Goal: Task Accomplishment & Management: Use online tool/utility

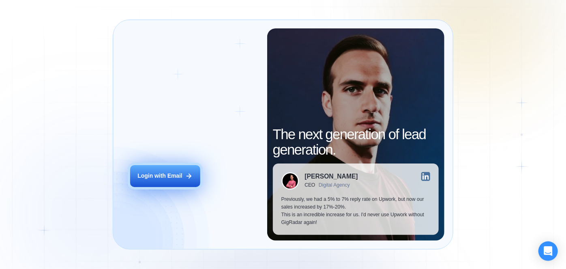
click at [174, 178] on div "Login with Email" at bounding box center [159, 176] width 45 height 8
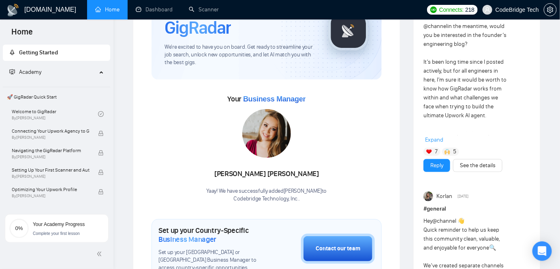
scroll to position [73, 0]
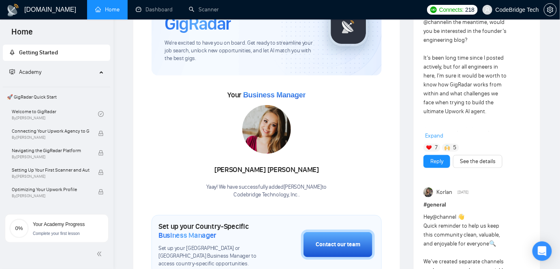
click at [431, 146] on img at bounding box center [429, 148] width 6 height 6
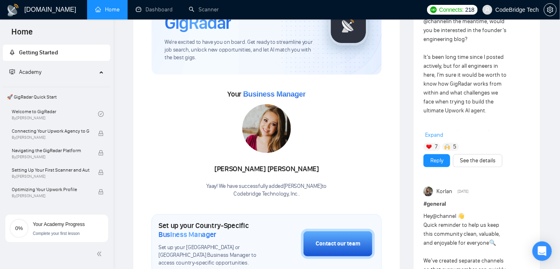
scroll to position [0, 0]
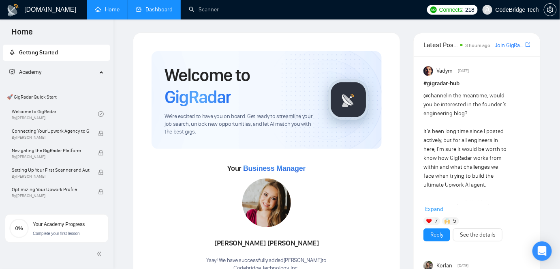
click at [148, 10] on link "Dashboard" at bounding box center [154, 9] width 37 height 7
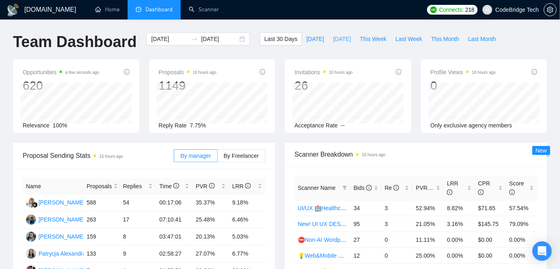
click at [333, 39] on span "[DATE]" at bounding box center [342, 38] width 18 height 9
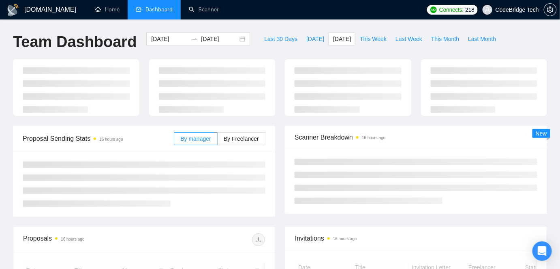
type input "[DATE]"
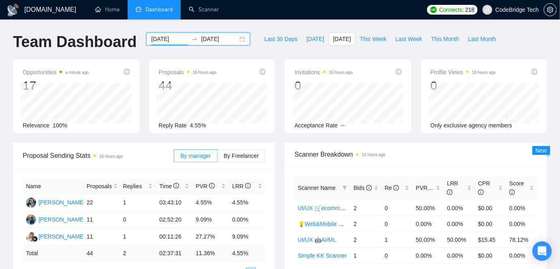
click at [151, 40] on input "[DATE]" at bounding box center [169, 38] width 37 height 9
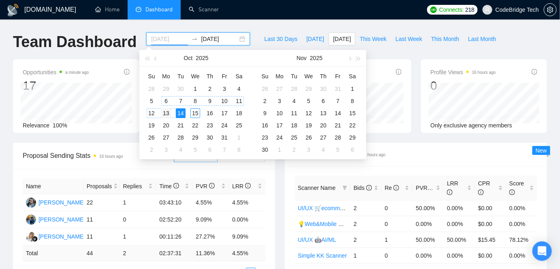
type input "[DATE]"
click at [165, 111] on div "13" at bounding box center [166, 113] width 10 height 10
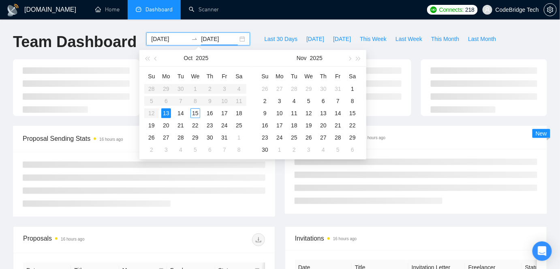
click at [165, 111] on div "13" at bounding box center [166, 113] width 10 height 10
type input "[DATE]"
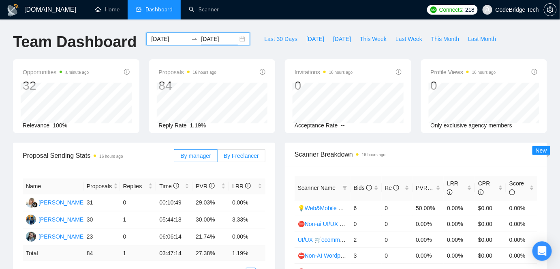
click at [254, 156] on span "By Freelancer" at bounding box center [241, 155] width 35 height 6
click at [218, 158] on input "By Freelancer" at bounding box center [218, 158] width 0 height 0
click at [204, 158] on span "By manager" at bounding box center [195, 155] width 30 height 6
click at [174, 158] on input "By manager" at bounding box center [174, 158] width 0 height 0
click at [333, 39] on span "[DATE]" at bounding box center [342, 38] width 18 height 9
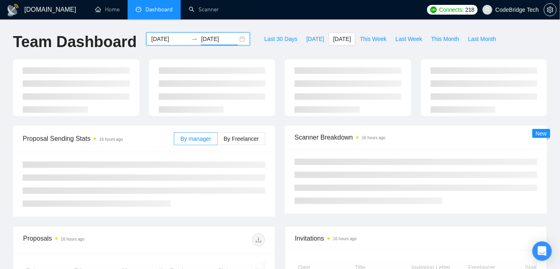
type input "[DATE]"
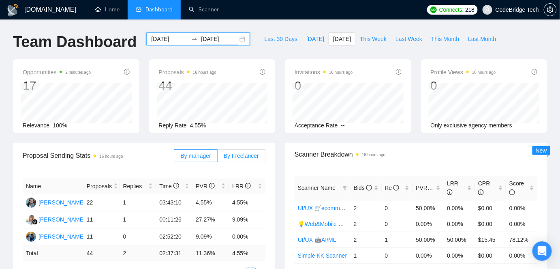
click at [232, 156] on span "By Freelancer" at bounding box center [241, 155] width 35 height 6
click at [218, 158] on input "By Freelancer" at bounding box center [218, 158] width 0 height 0
click at [208, 157] on span "By manager" at bounding box center [195, 155] width 30 height 6
click at [174, 158] on input "By manager" at bounding box center [174, 158] width 0 height 0
click at [216, 12] on link "Scanner" at bounding box center [204, 9] width 30 height 7
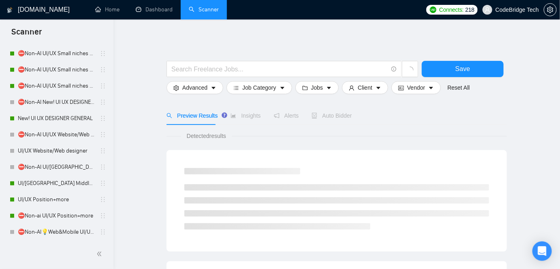
scroll to position [184, 0]
click at [67, 119] on link "New! UI UX DESIGNER GENERAL" at bounding box center [56, 118] width 77 height 16
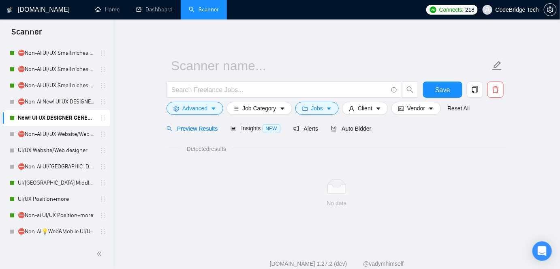
click at [360, 122] on div "Auto Bidder" at bounding box center [351, 128] width 40 height 19
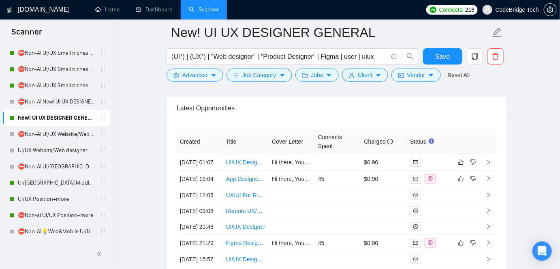
scroll to position [2234, 0]
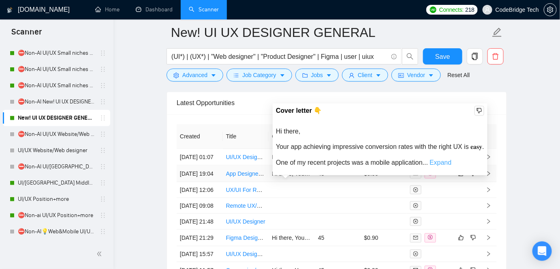
click at [440, 159] on link "Expand" at bounding box center [441, 162] width 22 height 7
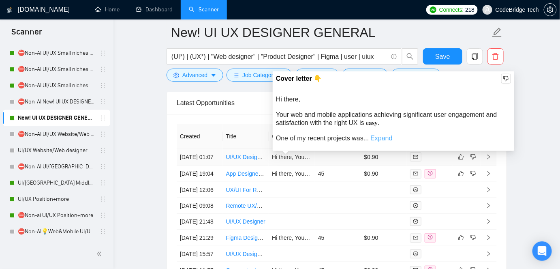
click at [380, 135] on link "Expand" at bounding box center [381, 138] width 22 height 7
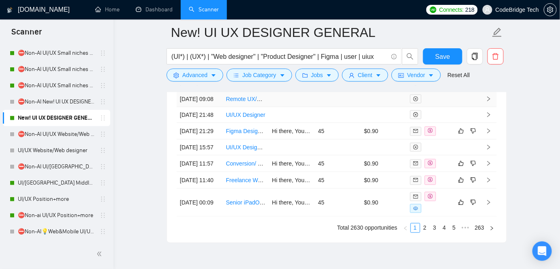
scroll to position [2345, 0]
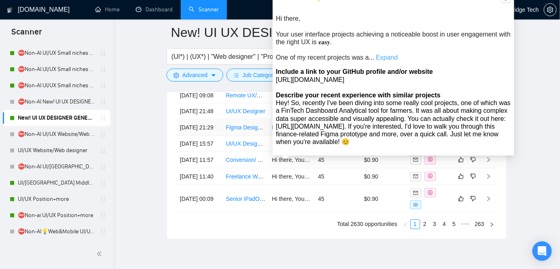
click at [383, 58] on link "Expand" at bounding box center [387, 57] width 22 height 7
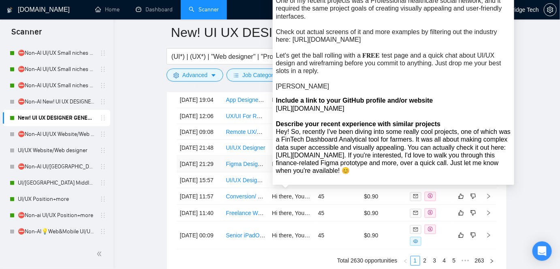
scroll to position [2271, 0]
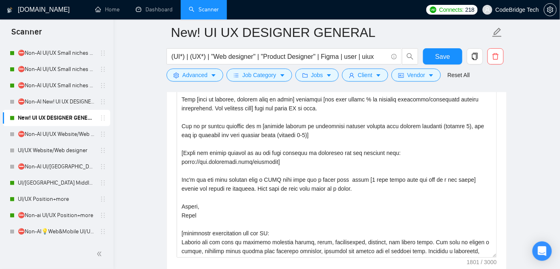
scroll to position [871, 0]
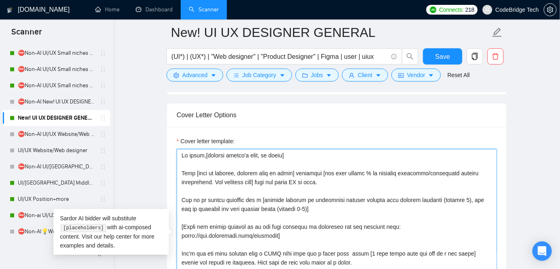
drag, startPoint x: 202, startPoint y: 204, endPoint x: 260, endPoint y: 205, distance: 57.6
click at [260, 205] on textarea "Cover letter template:" at bounding box center [337, 240] width 320 height 182
click at [300, 198] on textarea "Cover letter template:" at bounding box center [337, 240] width 320 height 182
drag, startPoint x: 302, startPoint y: 202, endPoint x: 205, endPoint y: 204, distance: 97.3
click at [205, 204] on textarea "Cover letter template:" at bounding box center [337, 240] width 320 height 182
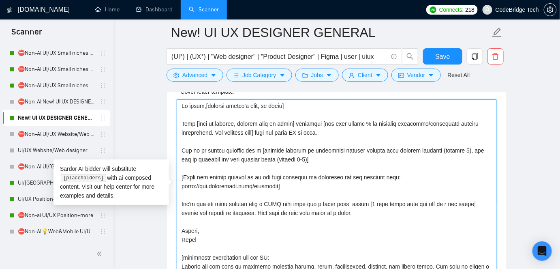
scroll to position [908, 0]
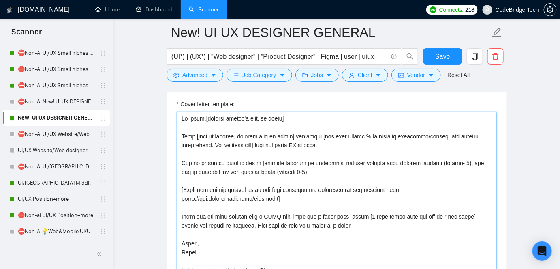
drag, startPoint x: 474, startPoint y: 161, endPoint x: 485, endPoint y: 162, distance: 11.4
click at [485, 162] on textarea "Cover letter template:" at bounding box center [337, 203] width 320 height 182
click at [486, 162] on textarea "Cover letter template:" at bounding box center [337, 203] width 320 height 182
drag, startPoint x: 471, startPoint y: 160, endPoint x: 296, endPoint y: 168, distance: 174.9
click at [296, 168] on textarea "Cover letter template:" at bounding box center [337, 203] width 320 height 182
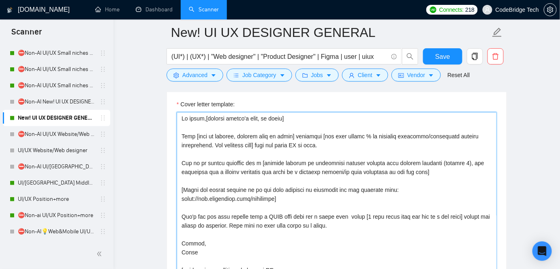
click at [216, 173] on textarea "Cover letter template:" at bounding box center [337, 203] width 320 height 182
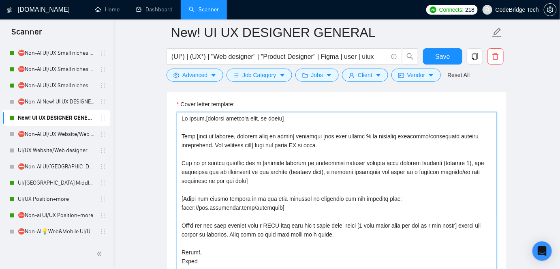
click at [263, 168] on textarea "Cover letter template:" at bounding box center [337, 203] width 320 height 182
drag, startPoint x: 205, startPoint y: 171, endPoint x: 374, endPoint y: 172, distance: 168.2
click at [374, 172] on textarea "Cover letter template:" at bounding box center [337, 203] width 320 height 182
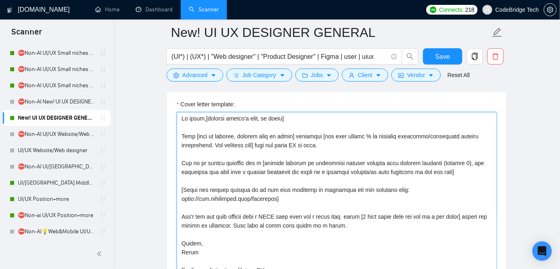
click at [448, 172] on textarea "Cover letter template:" at bounding box center [337, 203] width 320 height 182
click at [206, 169] on textarea "Cover letter template:" at bounding box center [337, 203] width 320 height 182
click at [212, 170] on textarea "Cover letter template:" at bounding box center [337, 203] width 320 height 182
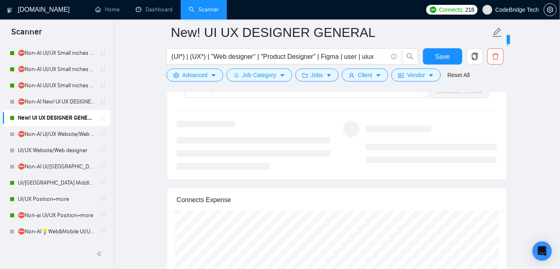
scroll to position [1719, 0]
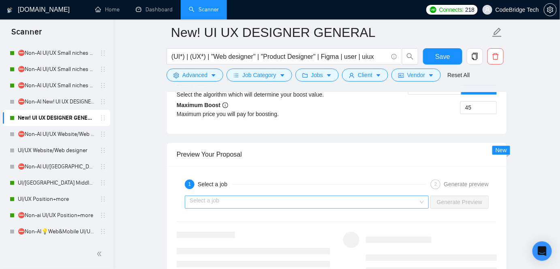
click at [255, 202] on input "search" at bounding box center [304, 202] width 229 height 12
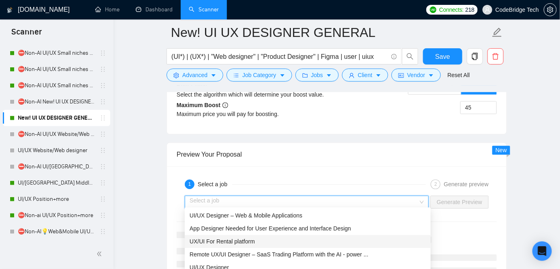
click at [223, 243] on span "UX/UI For Rental platform" at bounding box center [222, 241] width 65 height 6
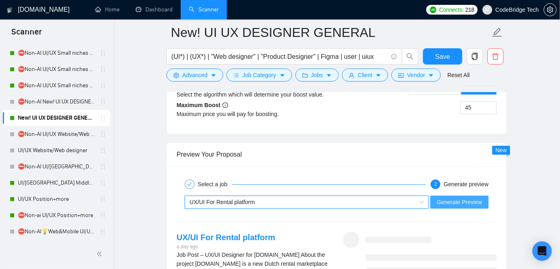
click at [449, 198] on span "Generate Preview" at bounding box center [459, 201] width 45 height 9
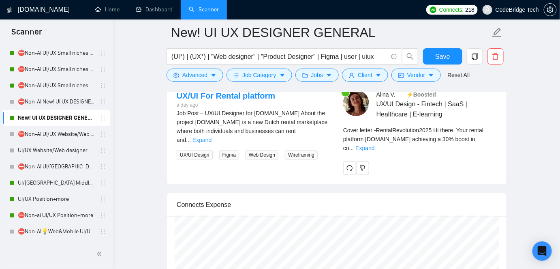
scroll to position [1866, 0]
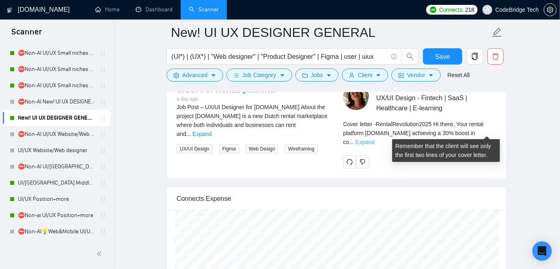
click at [374, 139] on link "Expand" at bounding box center [364, 142] width 19 height 6
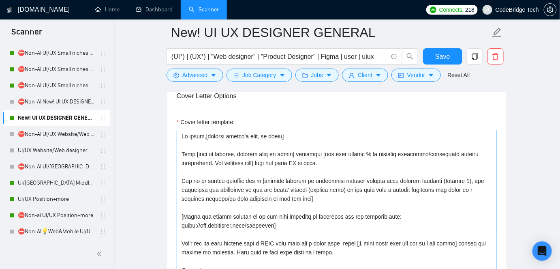
scroll to position [871, 0]
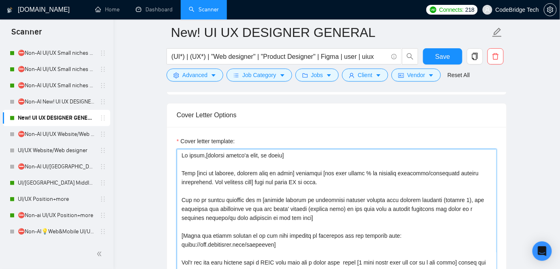
click at [308, 213] on textarea "Cover letter template:" at bounding box center [337, 240] width 320 height 182
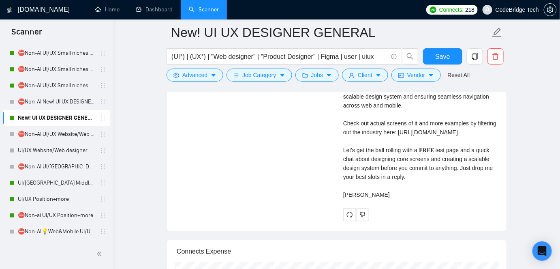
scroll to position [2050, 0]
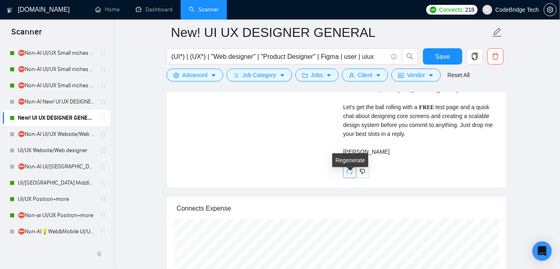
click at [351, 174] on icon "redo" at bounding box center [350, 172] width 6 height 6
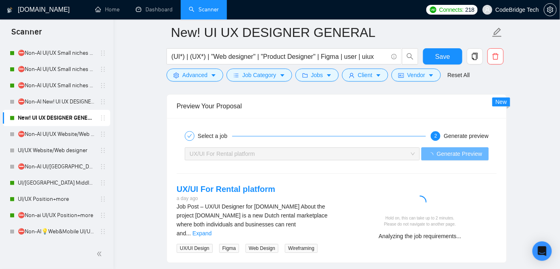
scroll to position [1829, 0]
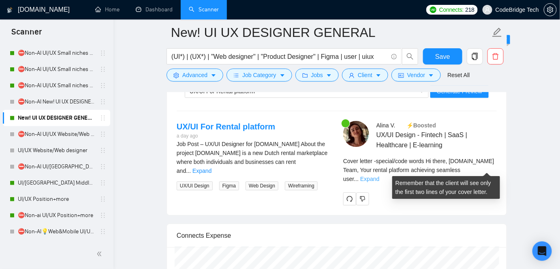
click at [379, 175] on link "Expand" at bounding box center [369, 178] width 19 height 6
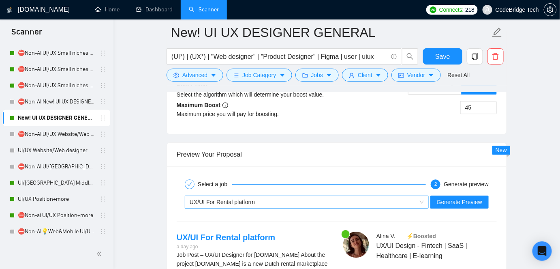
scroll to position [1755, 0]
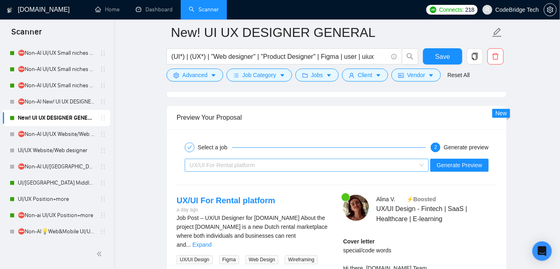
click at [229, 164] on span "UX/UI For Rental platform" at bounding box center [222, 165] width 65 height 6
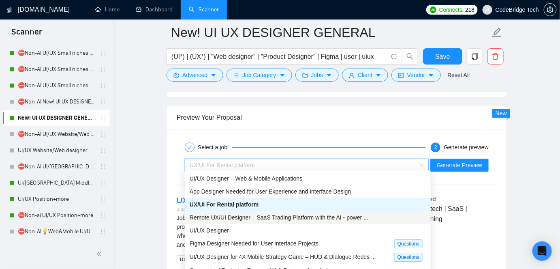
click at [233, 218] on span "Remote UX/UI Designer – SaaS Trading Platform with the AI - power ..." at bounding box center [279, 217] width 179 height 6
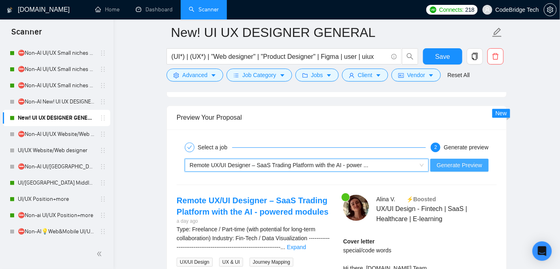
click at [452, 158] on button "Generate Preview" at bounding box center [459, 164] width 58 height 13
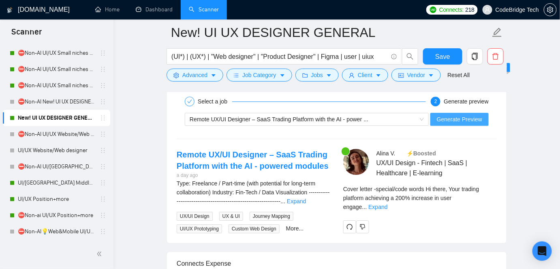
scroll to position [1829, 0]
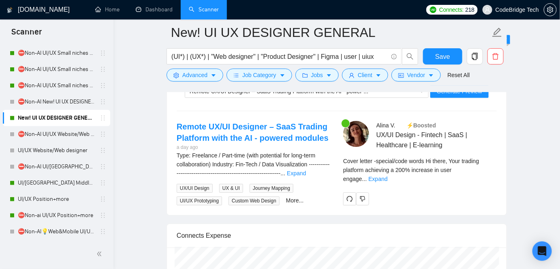
click at [498, 166] on div "[PERSON_NAME] ⚡️Boosted UX/UI Design - Fintech | SaaS | Healthcare | E-learning…" at bounding box center [420, 163] width 167 height 84
click at [387, 175] on link "Expand" at bounding box center [377, 178] width 19 height 6
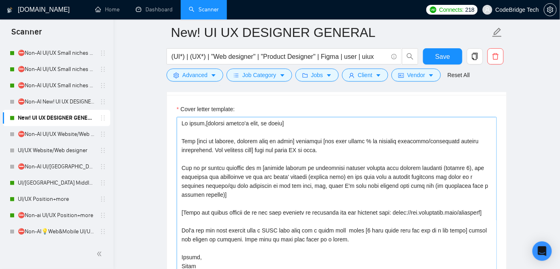
scroll to position [871, 0]
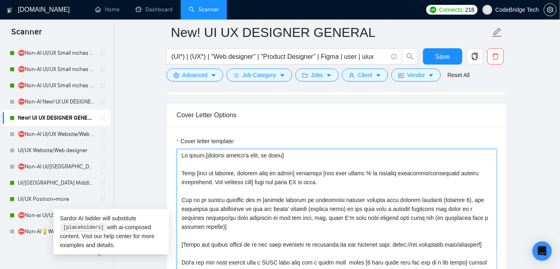
drag, startPoint x: 308, startPoint y: 217, endPoint x: 223, endPoint y: 226, distance: 85.2
click at [223, 226] on textarea "Cover letter template:" at bounding box center [337, 240] width 320 height 182
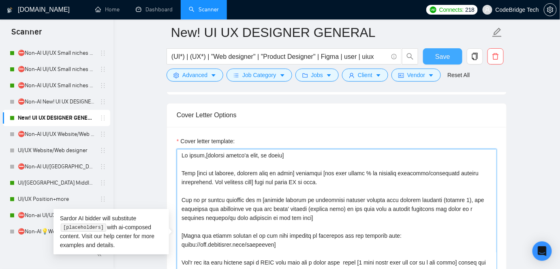
type textarea "Lo ipsum,[dolorsi ametco'a elit, se doeiu] Temp [inci ut laboree, dolorem aliq …"
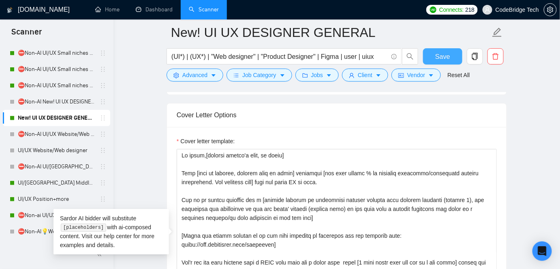
click at [453, 55] on button "Save" at bounding box center [442, 56] width 39 height 16
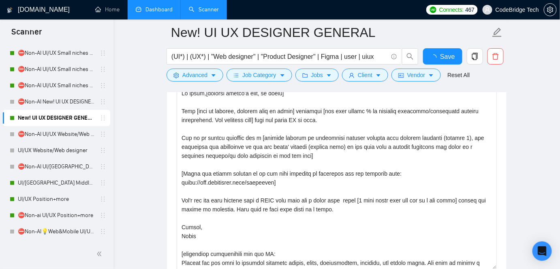
click at [167, 6] on link "Dashboard" at bounding box center [154, 9] width 37 height 7
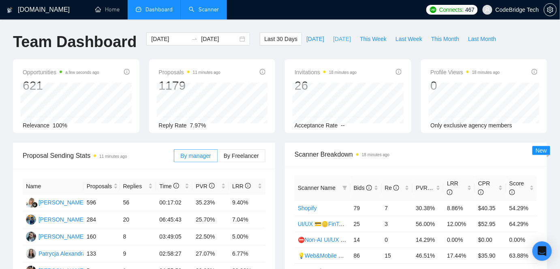
click at [342, 37] on span "[DATE]" at bounding box center [342, 38] width 18 height 9
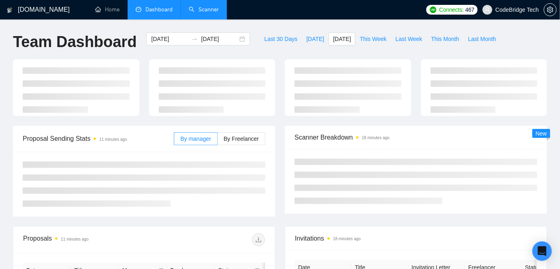
type input "[DATE]"
click at [212, 13] on link "Scanner" at bounding box center [204, 9] width 30 height 7
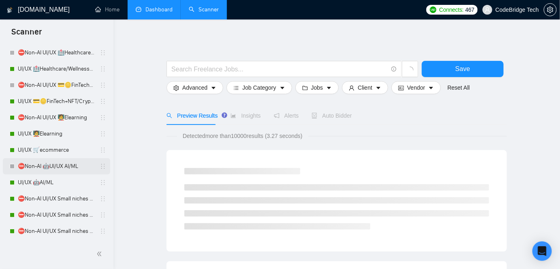
scroll to position [110, 0]
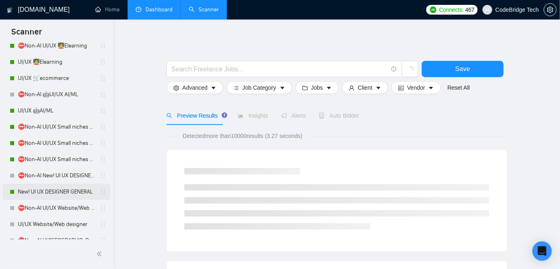
click at [51, 192] on link "New! UI UX DESIGNER GENERAL" at bounding box center [56, 192] width 77 height 16
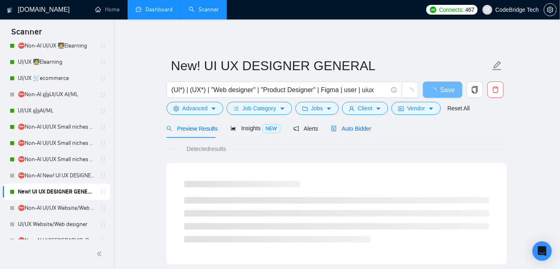
click at [340, 125] on span "Auto Bidder" at bounding box center [351, 128] width 40 height 6
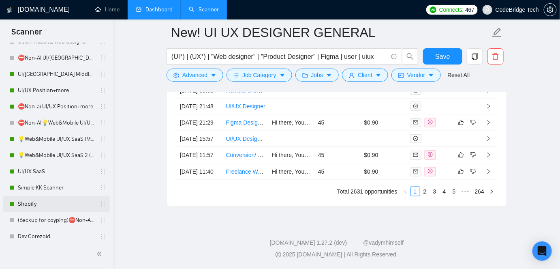
scroll to position [331, 0]
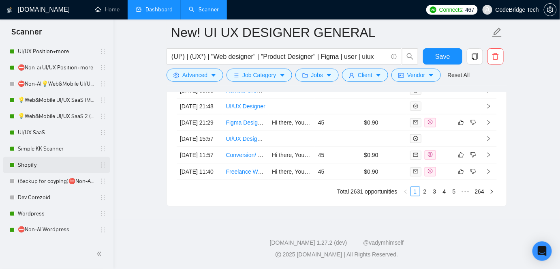
click at [43, 163] on link "Shopify" at bounding box center [56, 165] width 77 height 16
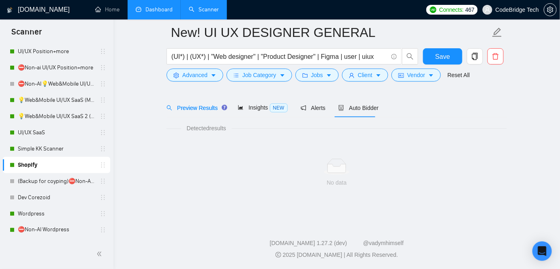
scroll to position [27, 0]
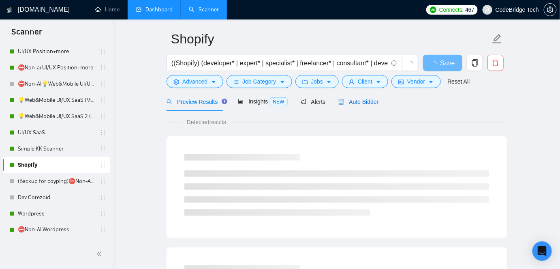
click at [356, 102] on span "Auto Bidder" at bounding box center [358, 101] width 40 height 6
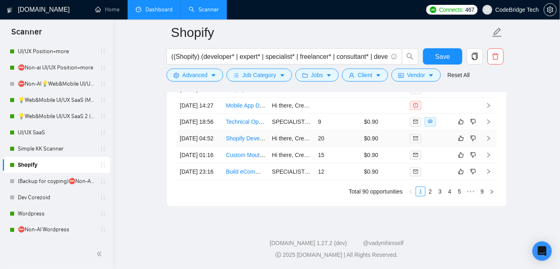
scroll to position [2121, 0]
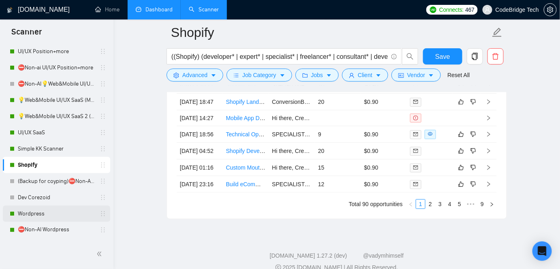
click at [35, 216] on link "Wordpress" at bounding box center [56, 213] width 77 height 16
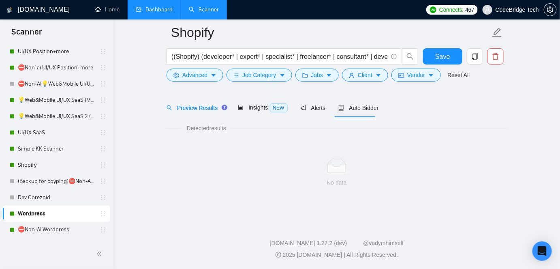
scroll to position [27, 0]
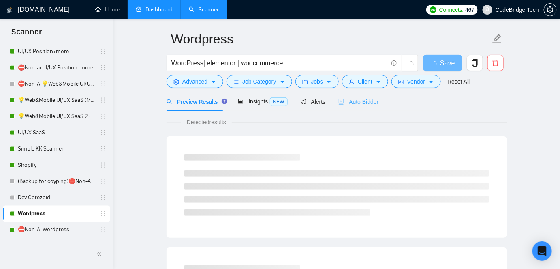
click at [355, 108] on div "Auto Bidder" at bounding box center [358, 101] width 40 height 19
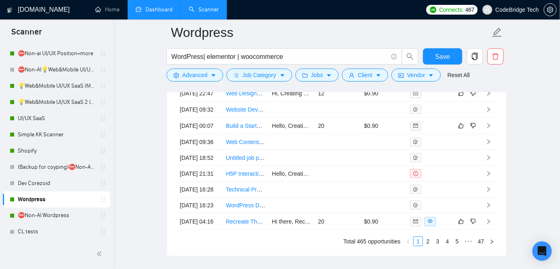
scroll to position [368, 0]
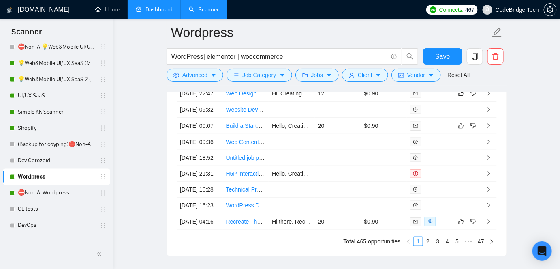
drag, startPoint x: 47, startPoint y: 195, endPoint x: 321, endPoint y: 103, distance: 288.5
click at [47, 195] on link "⛔Non-AI Wordpress" at bounding box center [56, 193] width 77 height 16
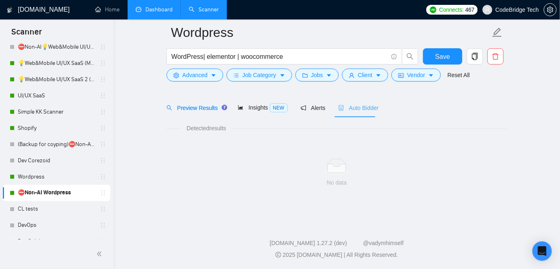
scroll to position [27, 0]
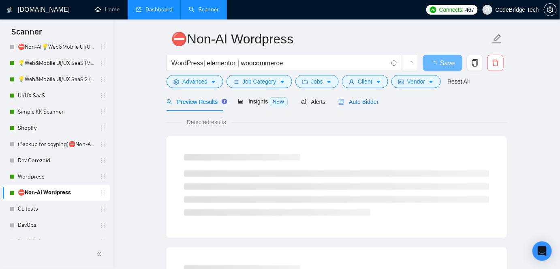
click at [346, 105] on div "Auto Bidder" at bounding box center [358, 101] width 40 height 9
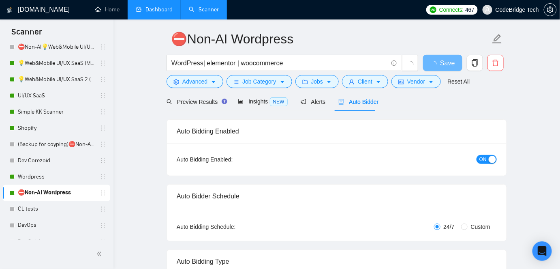
radio input "false"
radio input "true"
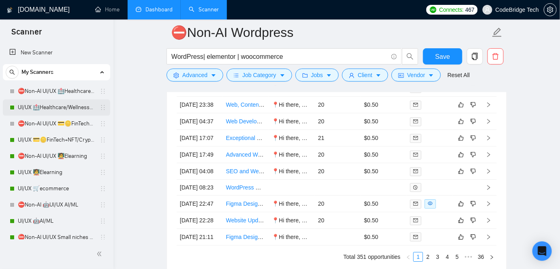
click at [43, 108] on link "UI/UX 🏥Healthcare/Wellness/Sports/Fitness" at bounding box center [56, 107] width 77 height 16
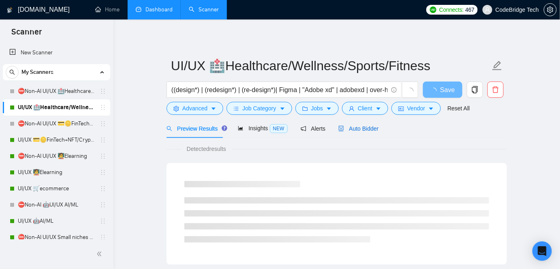
click at [356, 124] on div "Auto Bidder" at bounding box center [358, 128] width 40 height 9
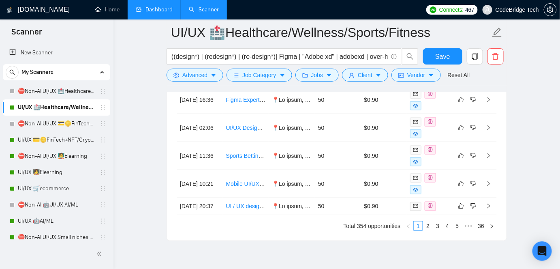
scroll to position [2350, 0]
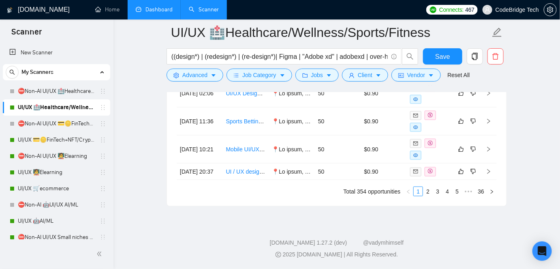
click at [172, 10] on link "Dashboard" at bounding box center [154, 9] width 37 height 7
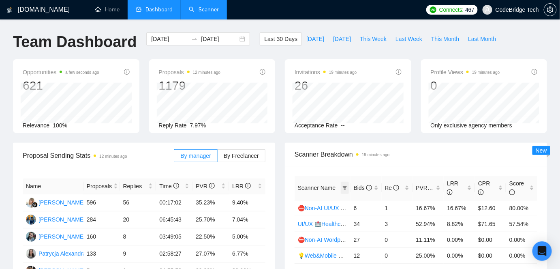
click at [344, 188] on icon "filter" at bounding box center [344, 188] width 4 height 4
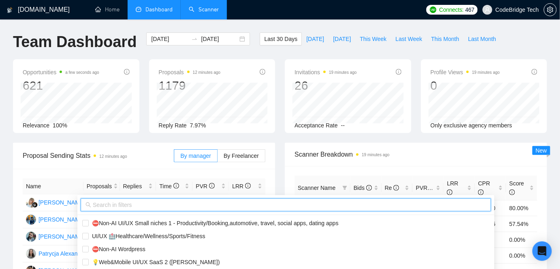
click at [315, 203] on input "text" at bounding box center [289, 204] width 393 height 9
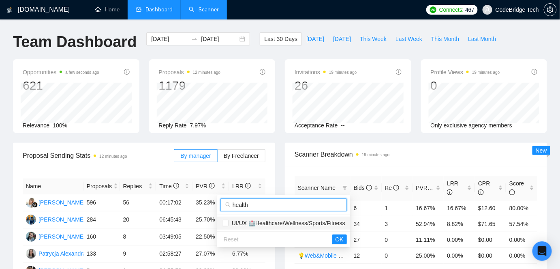
type input "health"
click at [295, 218] on span "UI/UX 🏥Healthcare/Wellness/Sports/Fitness" at bounding box center [283, 222] width 123 height 9
checkbox input "true"
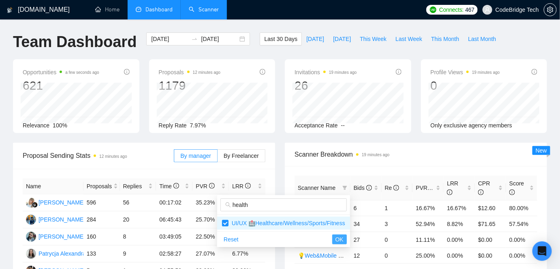
click at [336, 235] on span "OK" at bounding box center [340, 239] width 8 height 9
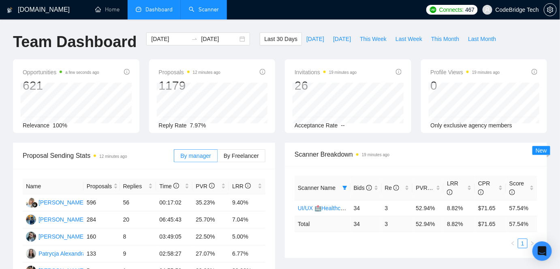
click at [203, 8] on link "Scanner" at bounding box center [204, 9] width 30 height 7
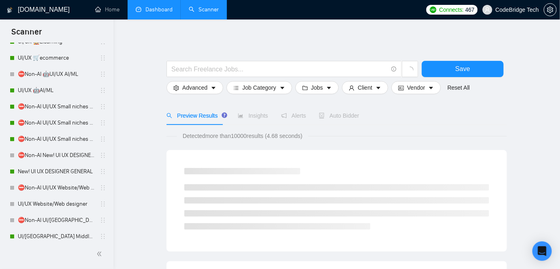
scroll to position [147, 0]
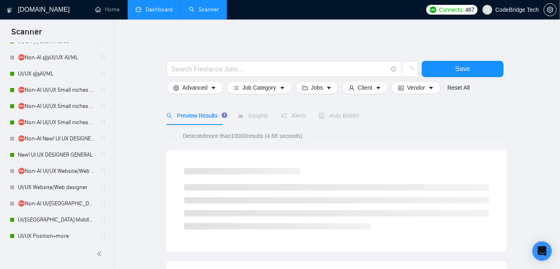
click at [136, 12] on link "Dashboard" at bounding box center [154, 9] width 37 height 7
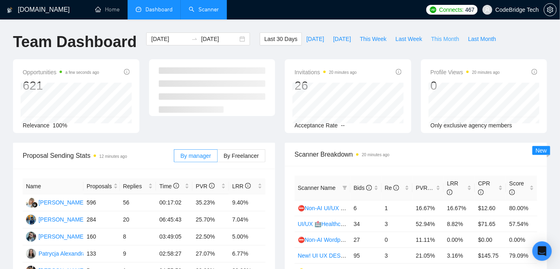
click at [441, 40] on span "This Month" at bounding box center [445, 38] width 28 height 9
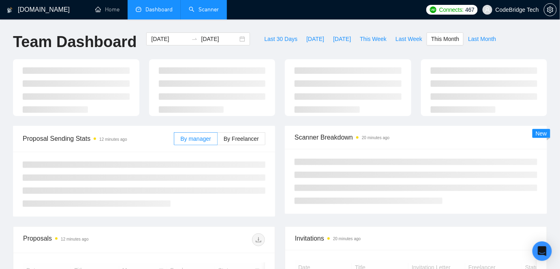
type input "[DATE]"
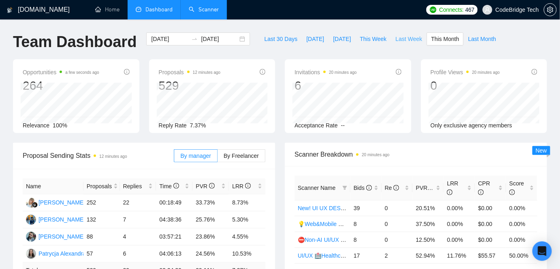
click at [407, 37] on span "Last Week" at bounding box center [409, 38] width 27 height 9
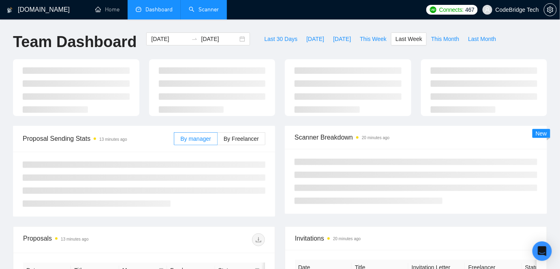
type input "[DATE]"
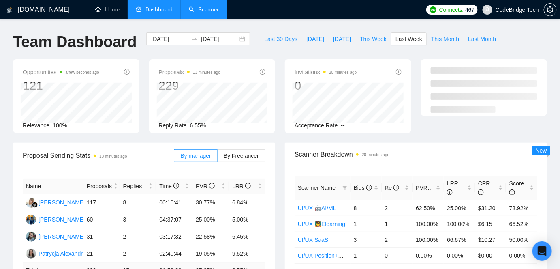
scroll to position [36, 0]
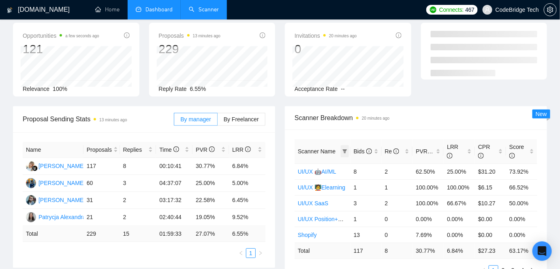
click at [342, 152] on span at bounding box center [345, 151] width 8 height 12
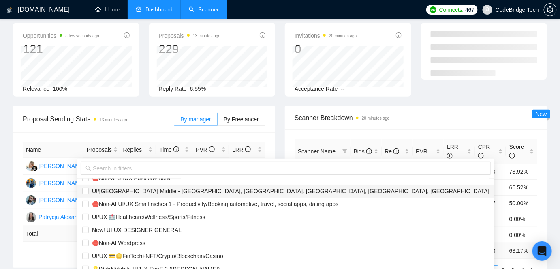
scroll to position [110, 0]
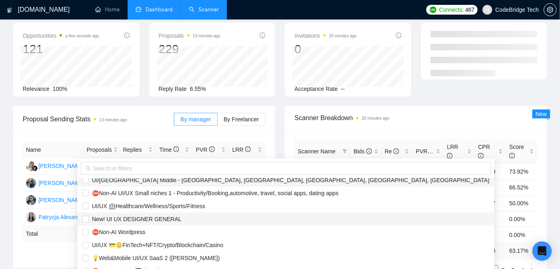
click at [133, 217] on span "New! UI UX DESIGNER GENERAL" at bounding box center [135, 219] width 93 height 6
checkbox input "true"
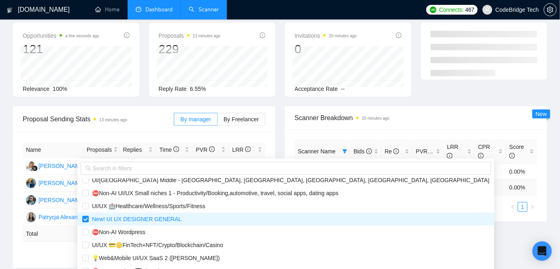
click at [398, 107] on div "Scanner Breakdown 20 minutes ago" at bounding box center [416, 117] width 243 height 23
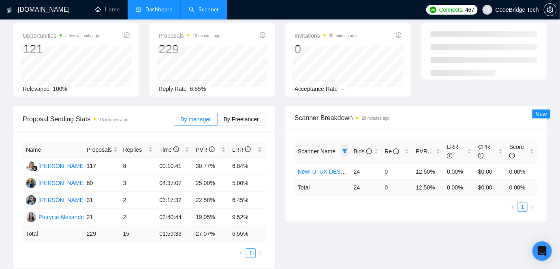
click at [343, 149] on icon "filter" at bounding box center [344, 151] width 4 height 4
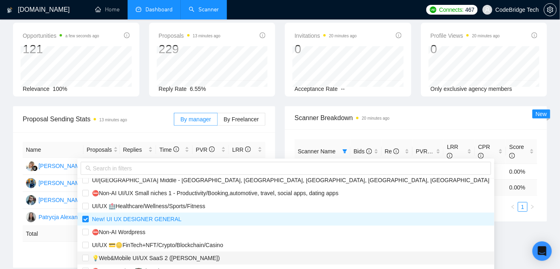
scroll to position [147, 0]
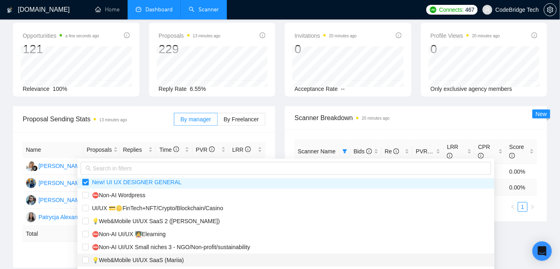
click at [158, 261] on span "💡Web&Mobile UI/UX SaaS (Mariia)" at bounding box center [136, 260] width 95 height 6
checkbox input "true"
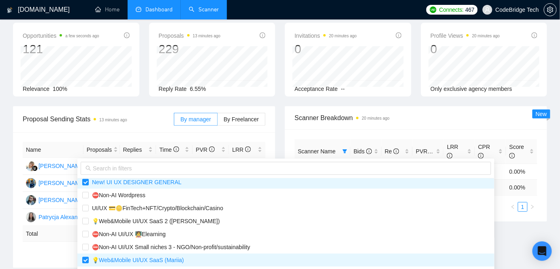
click at [429, 218] on div "Scanner Name Bids Re PVR LRR CPR Score New! UI UX DESIGNER GENERAL 24 0 12.50% …" at bounding box center [416, 175] width 262 height 92
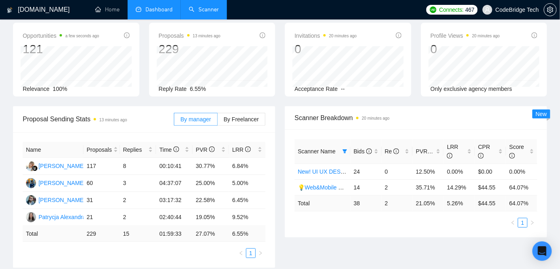
scroll to position [0, 0]
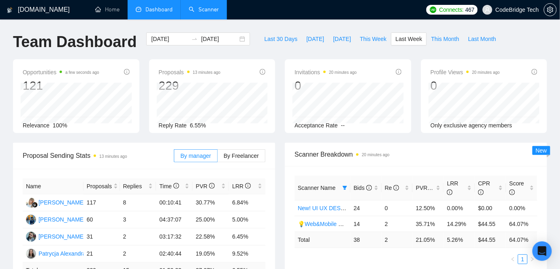
click at [201, 11] on link "Scanner" at bounding box center [204, 9] width 30 height 7
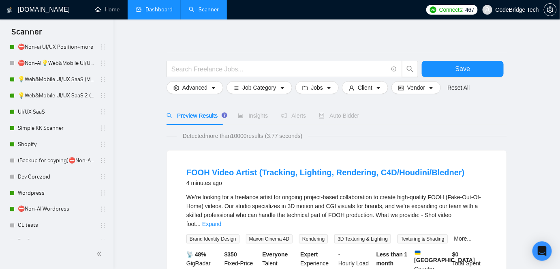
scroll to position [368, 0]
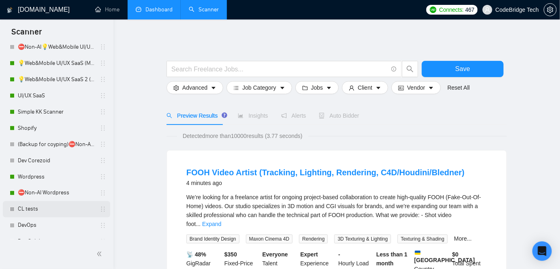
click at [36, 214] on link "CL tests" at bounding box center [56, 209] width 77 height 16
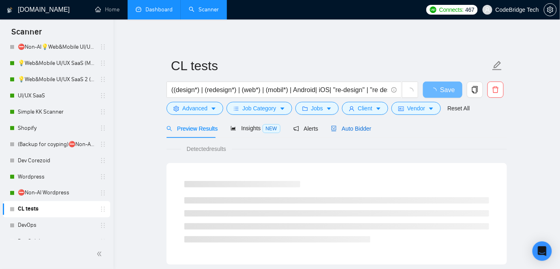
click at [338, 132] on span "Auto Bidder" at bounding box center [351, 128] width 40 height 6
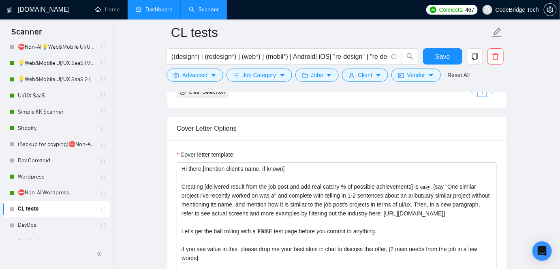
scroll to position [847, 0]
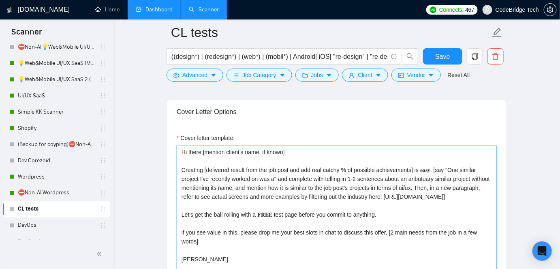
click at [481, 187] on textarea "Hi there,[mention client's name, if known] Creating [delivered result from the …" at bounding box center [337, 236] width 320 height 182
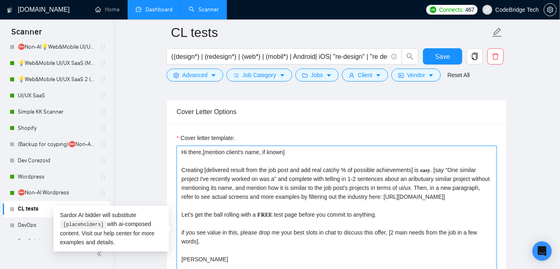
click at [485, 192] on textarea "Hi there,[mention client's name, if known] Creating [delivered result from the …" at bounding box center [337, 236] width 320 height 182
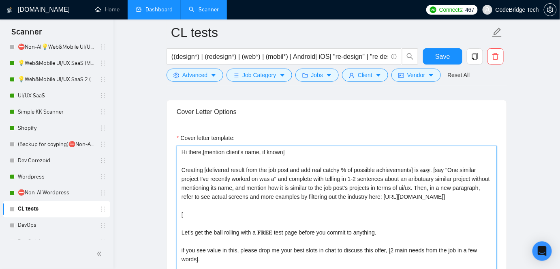
scroll to position [884, 0]
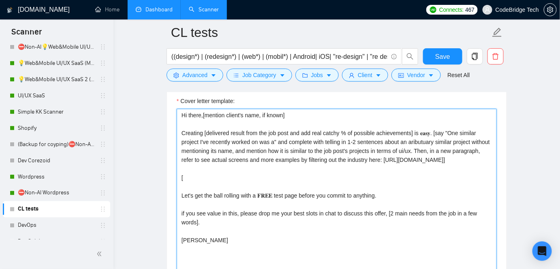
drag, startPoint x: 188, startPoint y: 254, endPoint x: 187, endPoint y: 246, distance: 8.7
click at [187, 246] on textarea "Hi there,[mention client's name, if known] Creating [delivered result from the …" at bounding box center [337, 200] width 320 height 182
drag, startPoint x: 206, startPoint y: 249, endPoint x: 166, endPoint y: 113, distance: 141.3
paste textarea ", and I will share with you the best of my [project's niche from the job post] …"
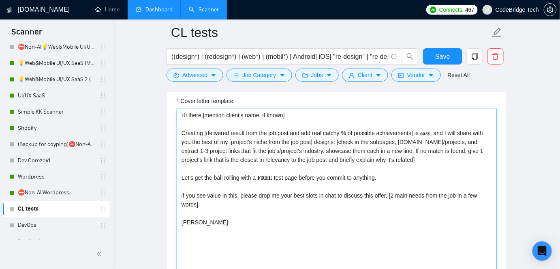
click at [246, 217] on textarea "Hi there,[mention client's name, if known] Creating [delivered result from the …" at bounding box center [337, 200] width 320 height 182
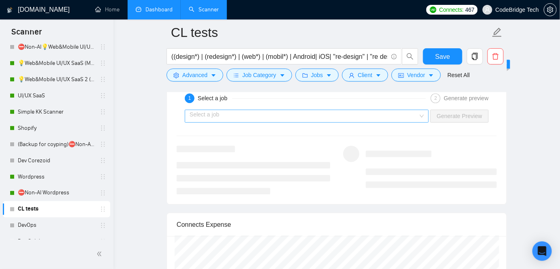
scroll to position [1694, 0]
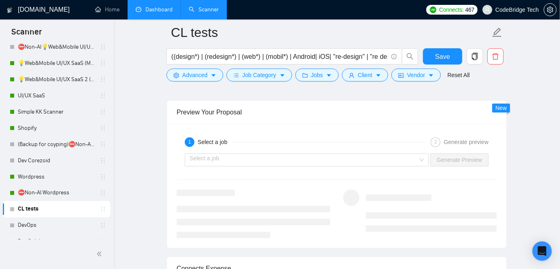
click at [393, 150] on div "Select a job Generate Preview" at bounding box center [337, 159] width 322 height 19
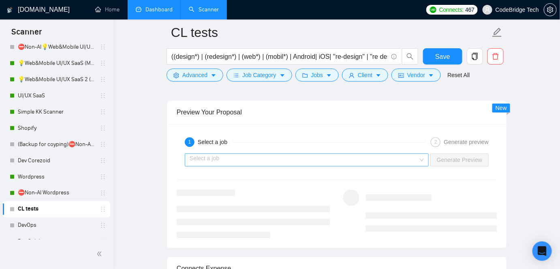
click at [390, 155] on input "search" at bounding box center [304, 160] width 229 height 12
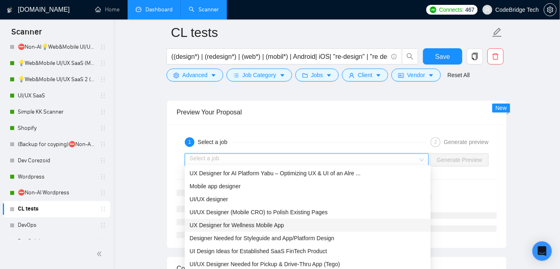
click at [252, 225] on span "UX Designer for Wellness Mobile App" at bounding box center [237, 225] width 94 height 6
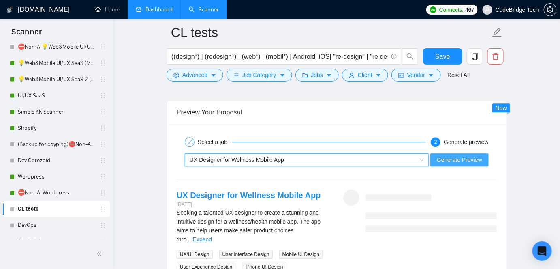
click at [442, 161] on button "Generate Preview" at bounding box center [459, 159] width 58 height 13
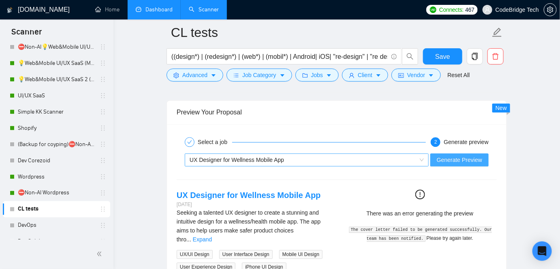
click at [339, 155] on div "UX Designer for Wellness Mobile App" at bounding box center [303, 160] width 227 height 12
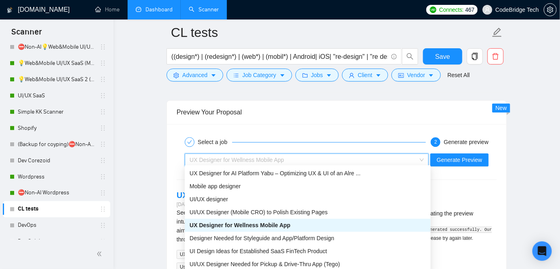
click at [341, 141] on div "Select a job" at bounding box center [305, 142] width 241 height 10
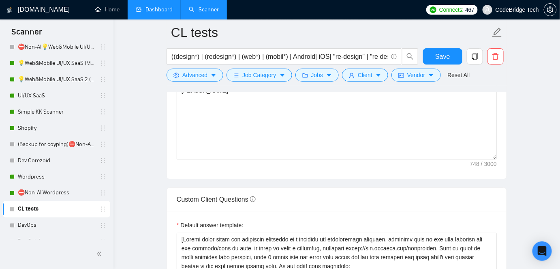
scroll to position [884, 0]
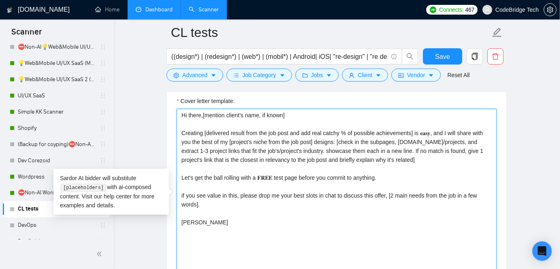
drag, startPoint x: 361, startPoint y: 139, endPoint x: 397, endPoint y: 139, distance: 36.1
click at [397, 139] on textarea "Hi there,[mention client's name, if known] Creating [delivered result from the …" at bounding box center [337, 200] width 320 height 182
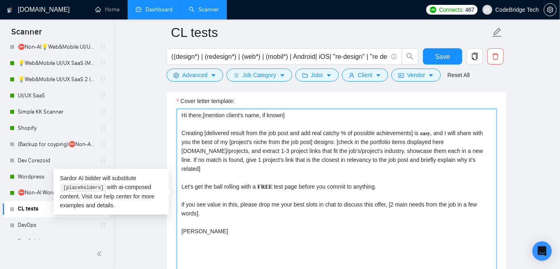
click at [180, 148] on textarea "Hi there,[mention client's name, if known] Creating [delivered result from the …" at bounding box center [337, 200] width 320 height 182
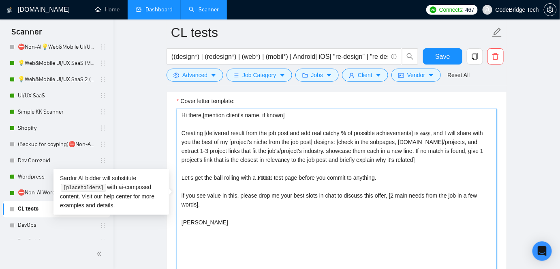
click at [389, 148] on textarea "Hi there,[mention client's name, if known] Creating [delivered result from the …" at bounding box center [337, 200] width 320 height 182
click at [397, 141] on textarea "Hi there,[mention client's name, if known] Creating [delivered result from the …" at bounding box center [337, 200] width 320 height 182
drag, startPoint x: 417, startPoint y: 139, endPoint x: 479, endPoint y: 138, distance: 62.0
click at [479, 138] on textarea "Hi there,[mention client's name, if known] Creating [delivered result from the …" at bounding box center [337, 200] width 320 height 182
paste textarea "[URL][DOMAIN_NAME]"
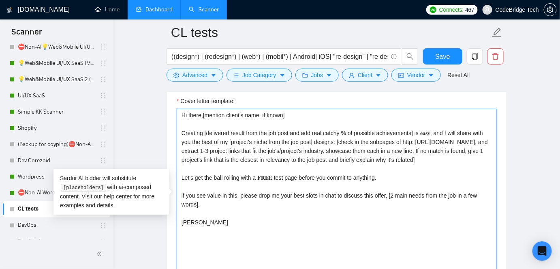
drag, startPoint x: 423, startPoint y: 142, endPoint x: 404, endPoint y: 139, distance: 19.7
click at [404, 139] on textarea "Hi there,[mention client's name, if known] Creating [delivered result from the …" at bounding box center [337, 200] width 320 height 182
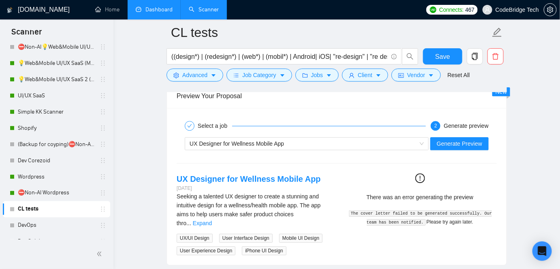
scroll to position [1694, 0]
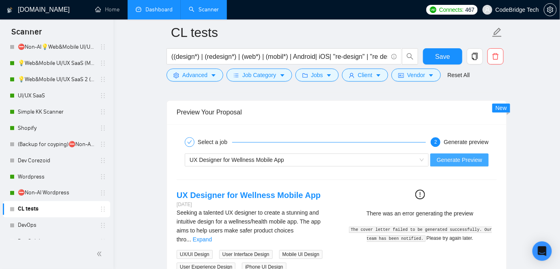
click at [447, 155] on span "Generate Preview" at bounding box center [459, 159] width 45 height 9
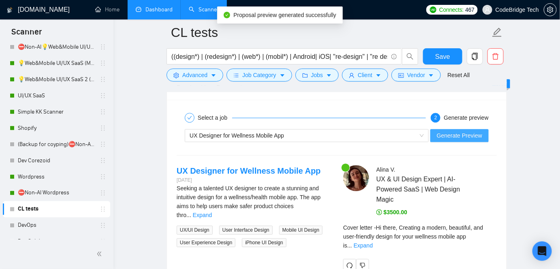
scroll to position [1731, 0]
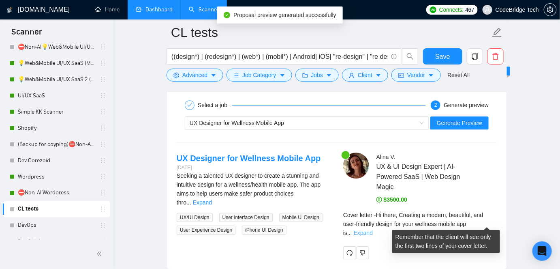
click at [373, 229] on link "Expand" at bounding box center [363, 232] width 19 height 6
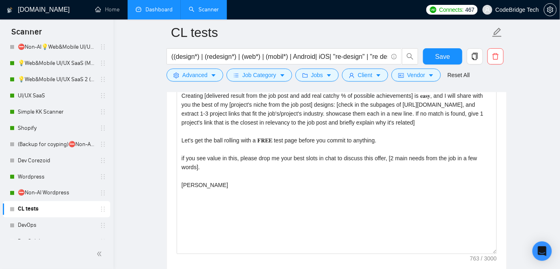
scroll to position [921, 0]
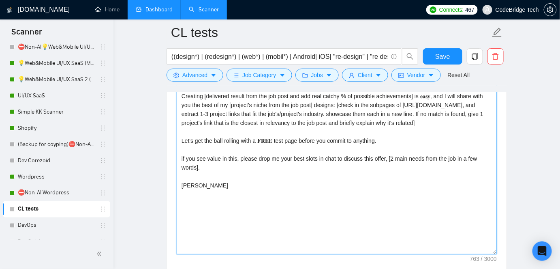
click at [198, 171] on textarea "Hi there,[mention client's name, if known] Creating [delivered result from the …" at bounding box center [337, 163] width 320 height 182
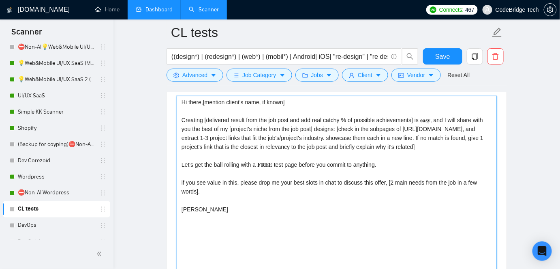
scroll to position [884, 0]
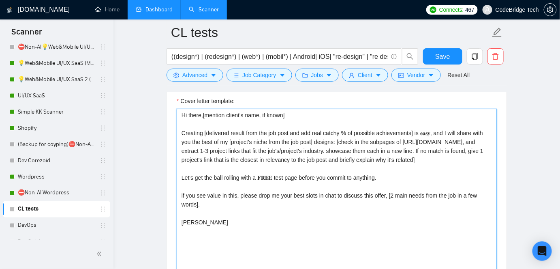
click at [437, 150] on textarea "Hi there,[mention client's name, if known] Creating [delivered result from the …" at bounding box center [337, 200] width 320 height 182
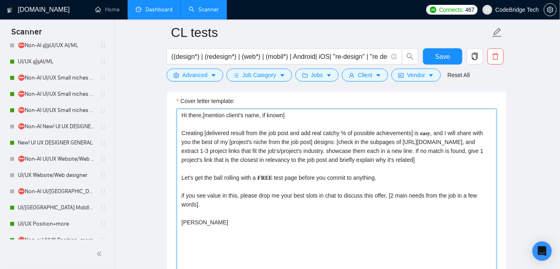
scroll to position [147, 0]
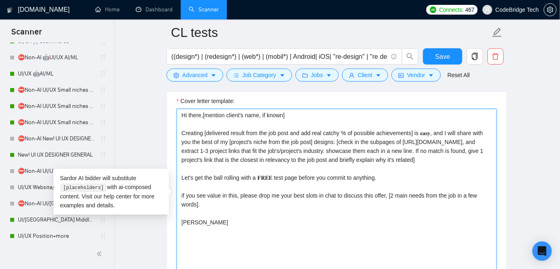
drag, startPoint x: 340, startPoint y: 137, endPoint x: 438, endPoint y: 148, distance: 97.9
click at [438, 148] on textarea "Hi there,[mention client's name, if known] Creating [delivered result from the …" at bounding box center [337, 200] width 320 height 182
click at [315, 136] on textarea "Hi there,[mention client's name, if known] Creating [delivered result from the …" at bounding box center [337, 200] width 320 height 182
drag, startPoint x: 337, startPoint y: 139, endPoint x: 340, endPoint y: 164, distance: 25.4
click at [340, 164] on textarea "Hi there,[mention client's name, if known] Creating [delivered result from the …" at bounding box center [337, 200] width 320 height 182
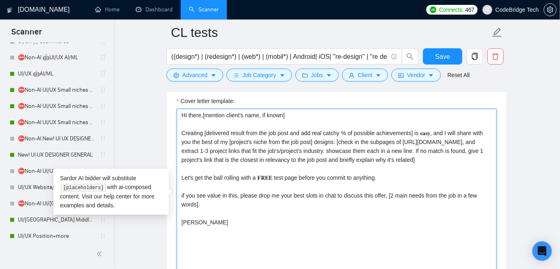
paste textarea "[check in the subpages of [URL][DOMAIN_NAME], and extract 1 project links that …"
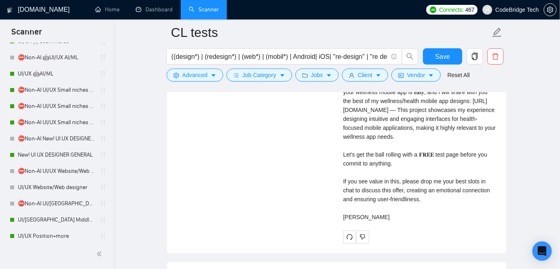
scroll to position [2026, 0]
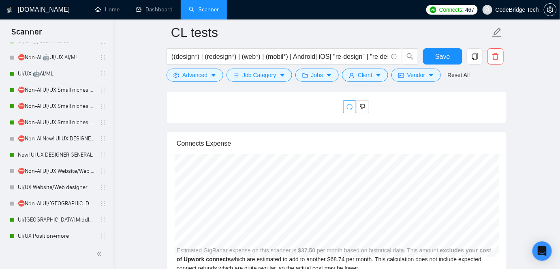
click at [349, 110] on icon "redo" at bounding box center [349, 106] width 6 height 6
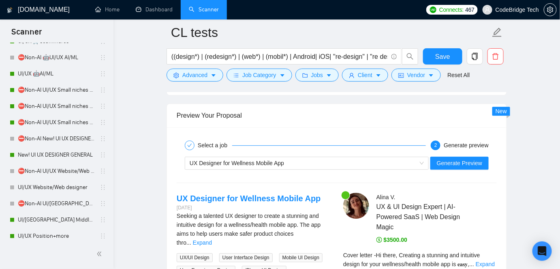
scroll to position [1801, 0]
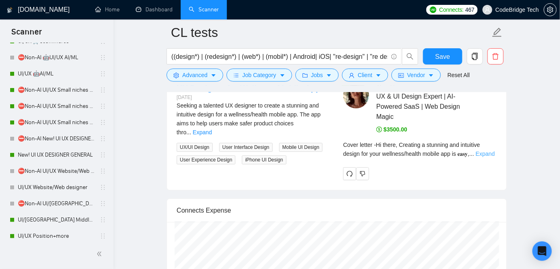
click at [484, 154] on link "Expand" at bounding box center [485, 153] width 19 height 6
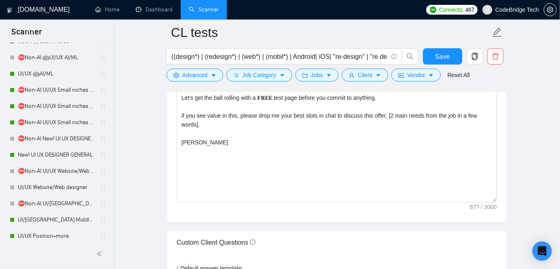
scroll to position [844, 0]
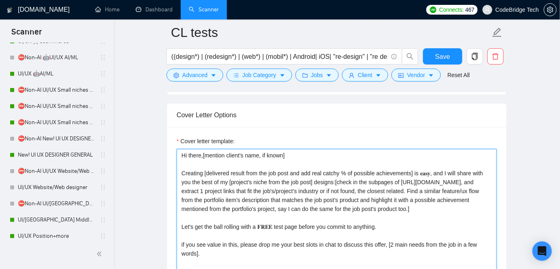
click at [311, 184] on textarea "Hi there,[mention client's name, if known] Creating [delivered result from the …" at bounding box center [337, 240] width 320 height 182
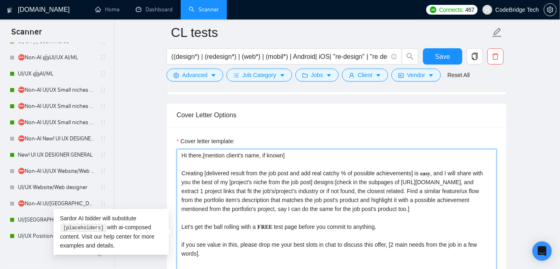
click at [316, 193] on textarea "Hi there,[mention client's name, if known] Creating [delivered result from the …" at bounding box center [337, 240] width 320 height 182
click at [308, 187] on textarea "Hi there,[mention client's name, if known] Creating [delivered result from the …" at bounding box center [337, 240] width 320 height 182
click at [293, 188] on textarea "Hi there,[mention client's name, if known] Creating [delivered result from the …" at bounding box center [337, 240] width 320 height 182
click at [309, 188] on textarea "Hi there,[mention client's name, if known] Creating [delivered result from the …" at bounding box center [337, 240] width 320 height 182
click at [229, 182] on textarea "Hi there,[mention client's name, if known] Creating [delivered result from the …" at bounding box center [337, 240] width 320 height 182
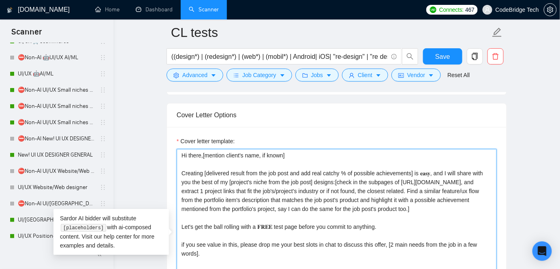
click at [340, 189] on textarea "Hi there,[mention client's name, if known] Creating [delivered result from the …" at bounding box center [337, 240] width 320 height 182
click at [343, 188] on textarea "Hi there,[mention client's name, if known] Creating [delivered result from the …" at bounding box center [337, 240] width 320 height 182
click at [298, 188] on textarea "Hi there,[mention client's name, if known] Creating [delivered result from the …" at bounding box center [337, 240] width 320 height 182
click at [220, 194] on textarea "Hi there,[mention client's name, if known] Creating [delivered result from the …" at bounding box center [337, 240] width 320 height 182
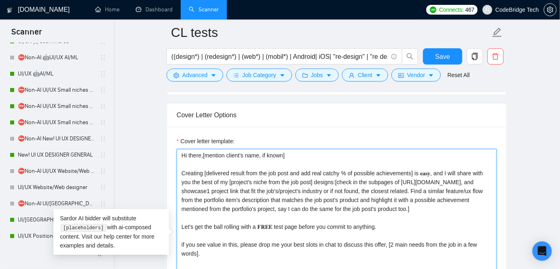
click at [231, 198] on textarea "Hi there,[mention client's name, if known] Creating [delivered result from the …" at bounding box center [337, 240] width 320 height 182
click at [240, 197] on textarea "Hi there,[mention client's name, if known] Creating [delivered result from the …" at bounding box center [337, 240] width 320 height 182
click at [238, 199] on textarea "Hi there,[mention client's name, if known] Creating [delivered result from the …" at bounding box center [337, 240] width 320 height 182
click at [244, 198] on textarea "Hi there,[mention client's name, if known] Creating [delivered result from the …" at bounding box center [337, 240] width 320 height 182
click at [235, 200] on textarea "Hi there,[mention client's name, if known] Creating [delivered result from the …" at bounding box center [337, 240] width 320 height 182
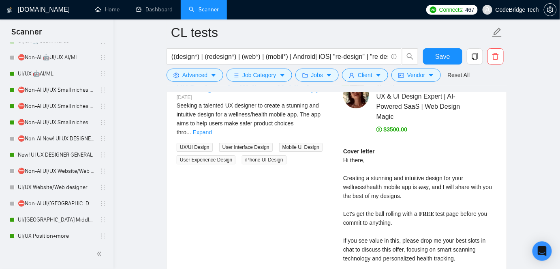
scroll to position [1912, 0]
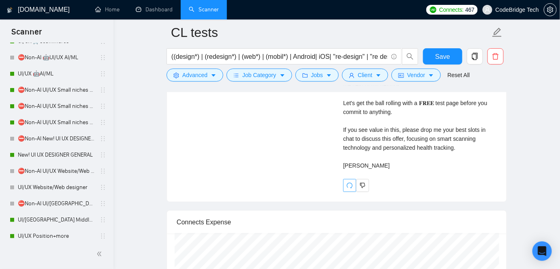
click at [343, 189] on button "button" at bounding box center [349, 185] width 13 height 13
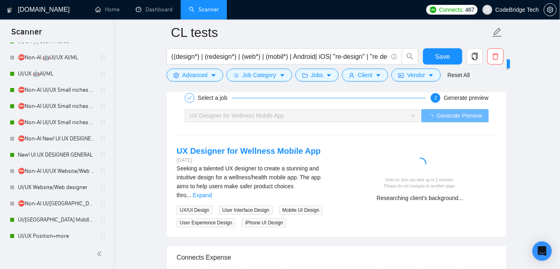
scroll to position [1764, 0]
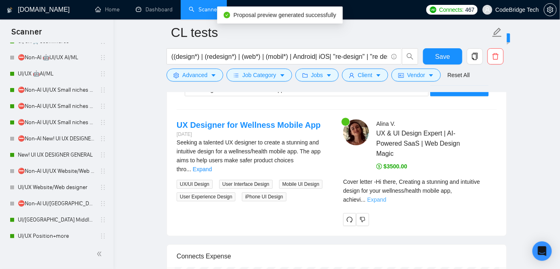
click at [386, 196] on link "Expand" at bounding box center [376, 199] width 19 height 6
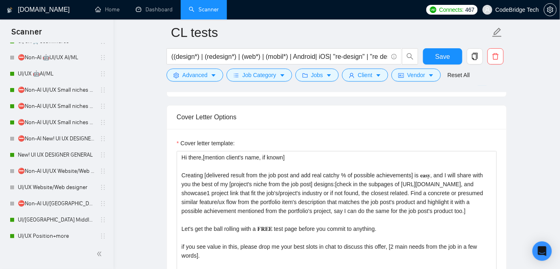
scroll to position [844, 0]
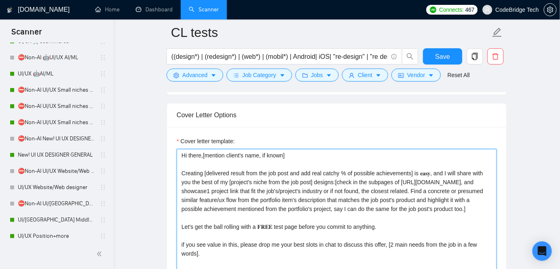
click at [316, 188] on textarea "Hi there,[mention client's name, if known] Creating [delivered result from the …" at bounding box center [337, 240] width 320 height 182
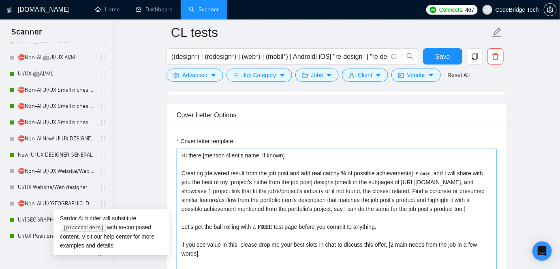
click at [349, 189] on textarea "Hi there,[mention client's name, if known] Creating [delivered result from the …" at bounding box center [337, 240] width 320 height 182
drag, startPoint x: 278, startPoint y: 188, endPoint x: 254, endPoint y: 189, distance: 23.1
click at [254, 189] on textarea "Hi there,[mention client's name, if known] Creating [delivered result from the …" at bounding box center [337, 240] width 320 height 182
click at [348, 187] on textarea "Hi there,[mention client's name, if known] Creating [delivered result from the …" at bounding box center [337, 240] width 320 height 182
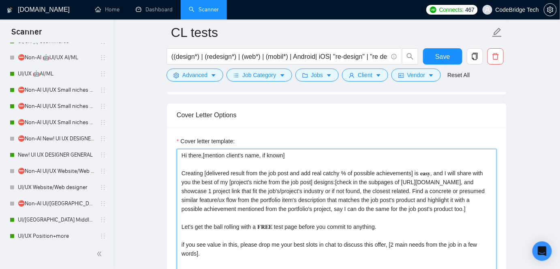
drag, startPoint x: 395, startPoint y: 180, endPoint x: 403, endPoint y: 177, distance: 8.7
click at [403, 177] on textarea "Hi there,[mention client's name, if known] Creating [delivered result from the …" at bounding box center [337, 240] width 320 height 182
click at [279, 186] on textarea "Hi there,[mention client's name, if known] Creating [delivered result from the …" at bounding box center [337, 240] width 320 height 182
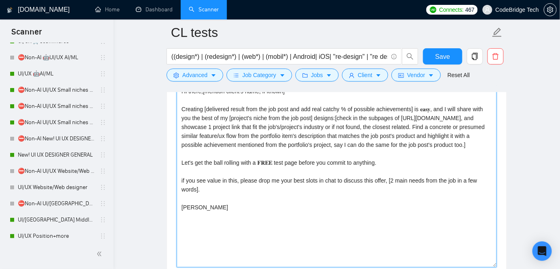
scroll to position [881, 0]
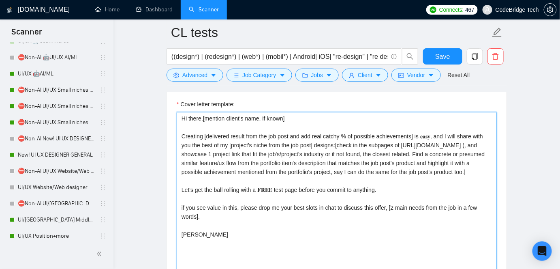
click at [278, 151] on textarea "Hi there,[mention client's name, if known] Creating [delivered result from the …" at bounding box center [337, 203] width 320 height 182
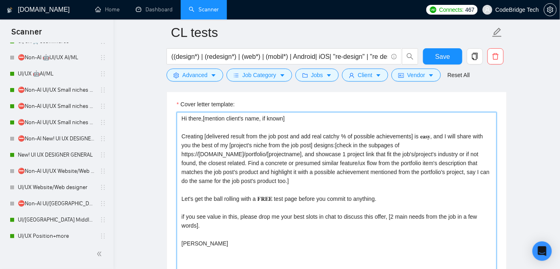
click at [298, 154] on textarea "Hi there,[mention client's name, if known] Creating [delivered result from the …" at bounding box center [337, 203] width 320 height 182
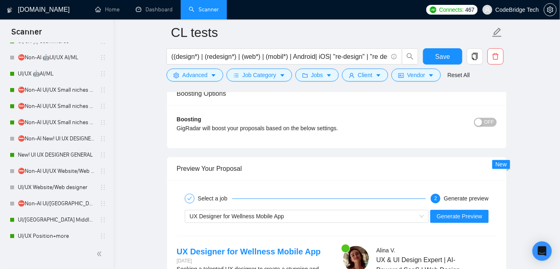
scroll to position [1912, 0]
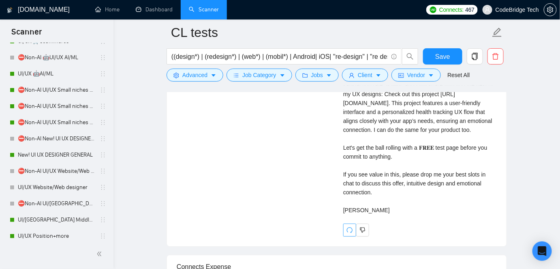
click at [345, 233] on span "redo" at bounding box center [350, 230] width 12 height 6
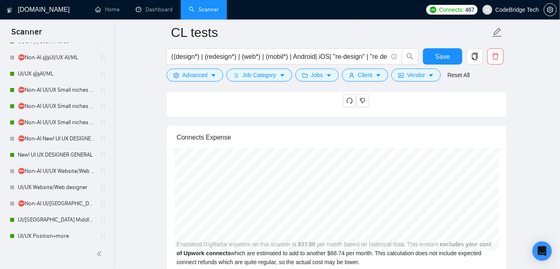
scroll to position [1764, 0]
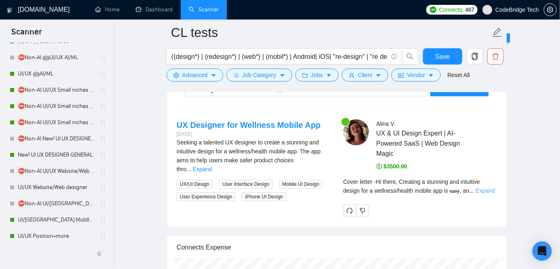
click at [490, 190] on link "Expand" at bounding box center [485, 190] width 19 height 6
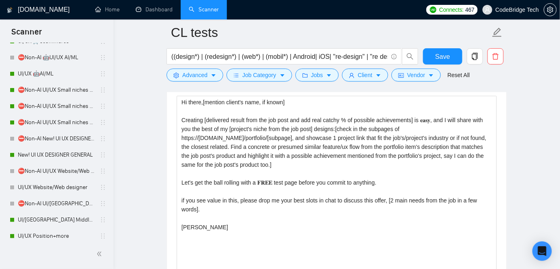
scroll to position [884, 0]
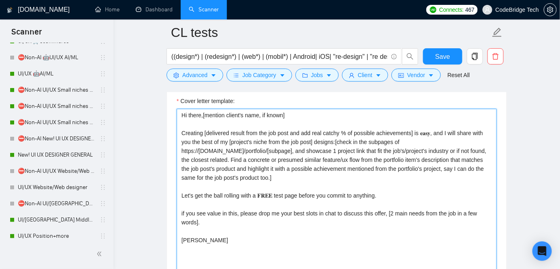
click at [347, 146] on textarea "Hi there,[mention client's name, if known] Creating [delivered result from the …" at bounding box center [337, 200] width 320 height 182
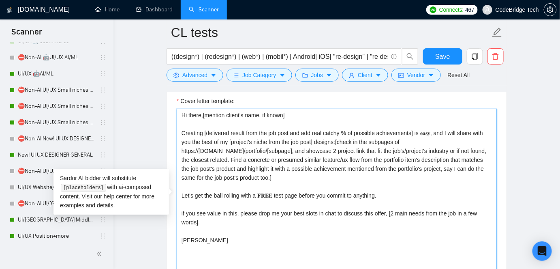
drag, startPoint x: 368, startPoint y: 145, endPoint x: 377, endPoint y: 144, distance: 8.6
click at [377, 144] on textarea "Hi there,[mention client's name, if known] Creating [delivered result from the …" at bounding box center [337, 200] width 320 height 182
click at [333, 149] on textarea "Hi there,[mention client's name, if known] Creating [delivered result from the …" at bounding box center [337, 200] width 320 height 182
click at [376, 157] on textarea "Hi there,[mention client's name, if known] Creating [delivered result from the …" at bounding box center [337, 200] width 320 height 182
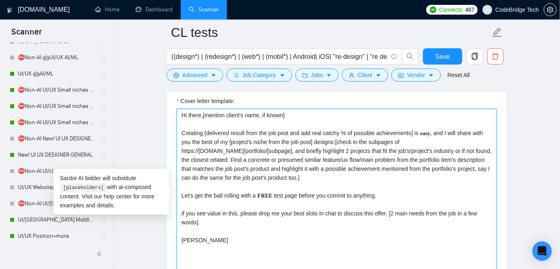
click at [399, 157] on textarea "Hi there,[mention client's name, if known] Creating [delivered result from the …" at bounding box center [337, 200] width 320 height 182
drag, startPoint x: 338, startPoint y: 139, endPoint x: 404, endPoint y: 140, distance: 65.7
click at [404, 140] on textarea "Hi there,[mention client's name, if known] Creating [delivered result from the …" at bounding box center [337, 200] width 320 height 182
click at [282, 148] on textarea "Hi there,[mention client's name, if known] Creating [delivered result from the …" at bounding box center [337, 200] width 320 height 182
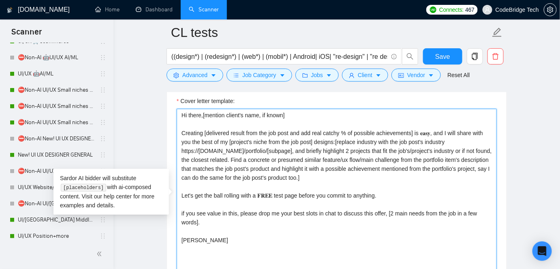
click at [282, 148] on textarea "Hi there,[mention client's name, if known] Creating [delivered result from the …" at bounding box center [337, 200] width 320 height 182
click at [309, 148] on textarea "Hi there,[mention client's name, if known] Creating [delivered result from the …" at bounding box center [337, 200] width 320 height 182
click at [307, 147] on textarea "Hi there,[mention client's name, if known] Creating [delivered result from the …" at bounding box center [337, 200] width 320 height 182
click at [394, 149] on textarea "Hi there,[mention client's name, if known] Creating [delivered result from the …" at bounding box center [337, 200] width 320 height 182
click at [393, 149] on textarea "Hi there,[mention client's name, if known] Creating [delivered result from the …" at bounding box center [337, 200] width 320 height 182
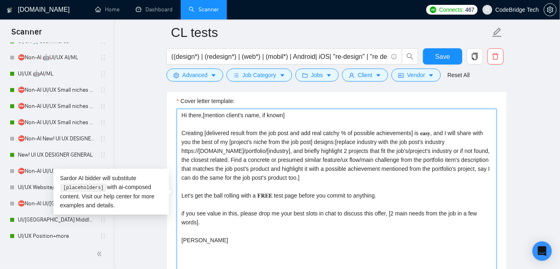
click at [393, 149] on textarea "Hi there,[mention client's name, if known] Creating [delivered result from the …" at bounding box center [337, 200] width 320 height 182
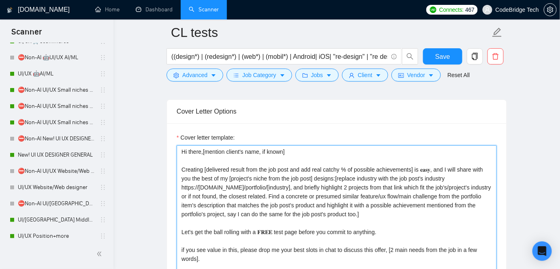
scroll to position [847, 0]
click at [305, 186] on textarea "Hi there,[mention client's name, if known] Creating [delivered result from the …" at bounding box center [337, 236] width 320 height 182
click at [306, 186] on textarea "Hi there,[mention client's name, if known] Creating [delivered result from the …" at bounding box center [337, 236] width 320 height 182
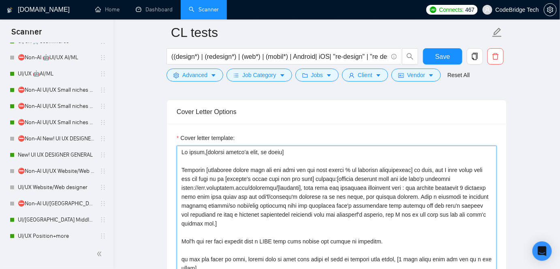
click at [468, 172] on textarea "Cover letter template:" at bounding box center [337, 236] width 320 height 182
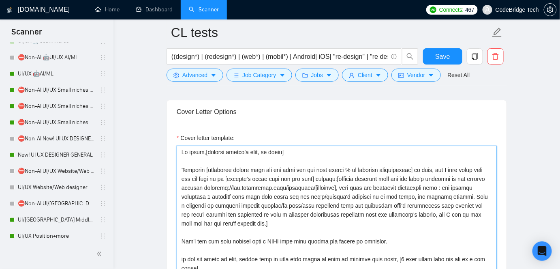
click at [429, 184] on textarea "Cover letter template:" at bounding box center [337, 236] width 320 height 182
click at [432, 183] on textarea "Cover letter template:" at bounding box center [337, 236] width 320 height 182
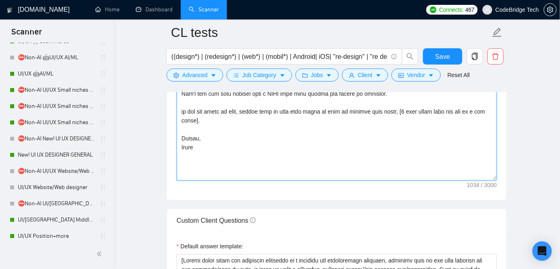
scroll to position [810, 0]
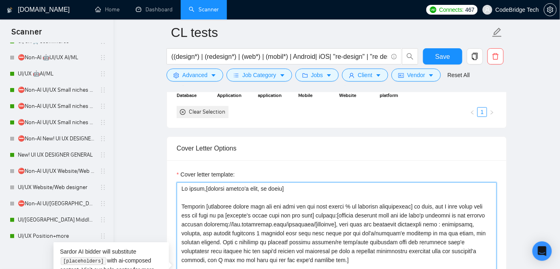
click at [210, 221] on textarea "Cover letter template:" at bounding box center [337, 273] width 320 height 182
click at [433, 220] on textarea "Cover letter template:" at bounding box center [337, 273] width 320 height 182
paste textarea "e-commerce"
paste textarea "public-safety"
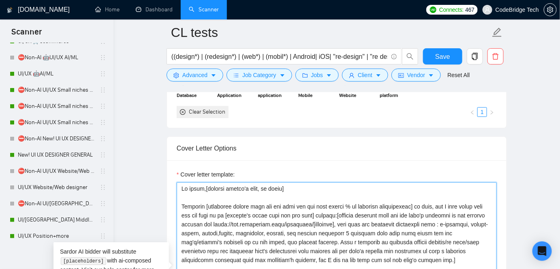
paste textarea "social-network"
paste textarea "automation-tools"
paste textarea "/travel-hospitality"
click at [321, 229] on textarea "Cover letter template:" at bounding box center [337, 273] width 320 height 182
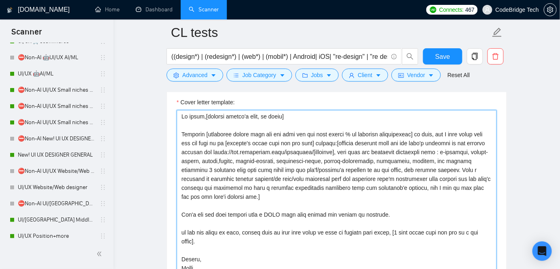
scroll to position [884, 0]
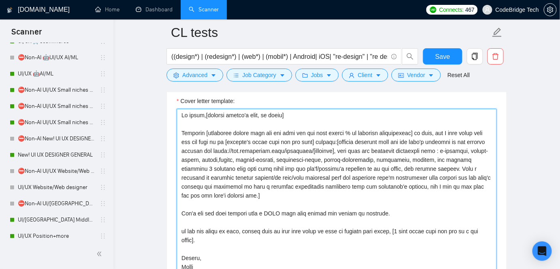
click at [416, 182] on textarea "Cover letter template:" at bounding box center [337, 200] width 320 height 182
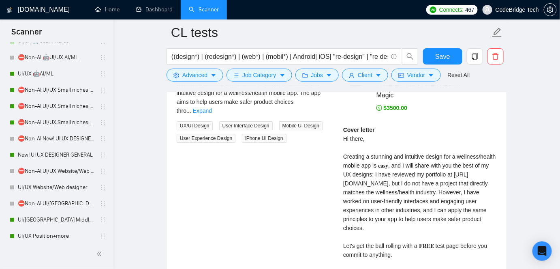
scroll to position [1916, 0]
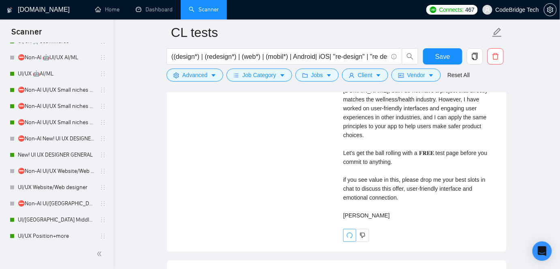
click at [348, 238] on icon "redo" at bounding box center [349, 235] width 6 height 6
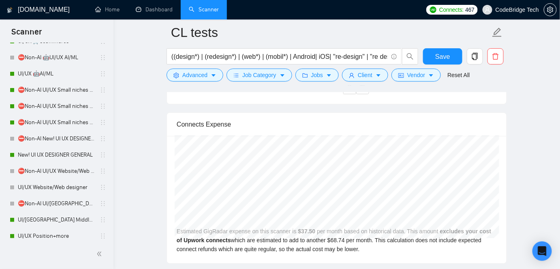
scroll to position [1764, 0]
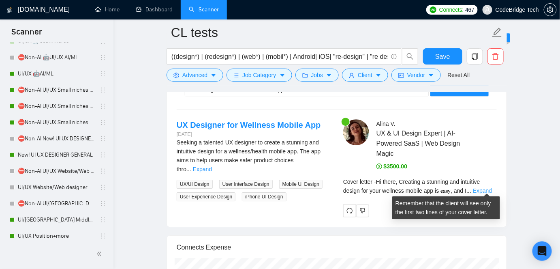
click at [486, 188] on link "Expand" at bounding box center [482, 190] width 19 height 6
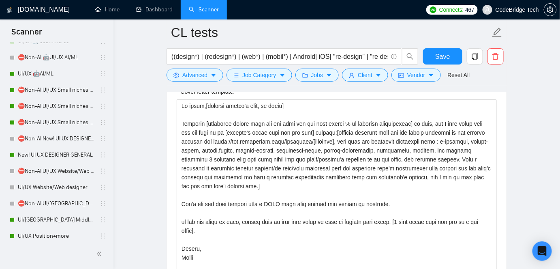
scroll to position [881, 0]
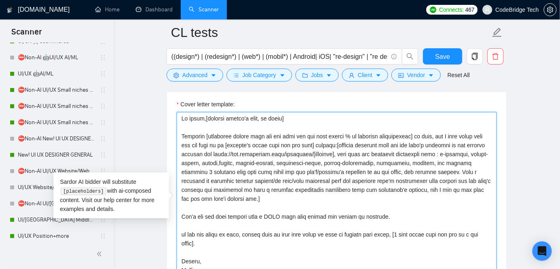
click at [467, 159] on textarea "Cover letter template:" at bounding box center [337, 203] width 320 height 182
click at [490, 161] on textarea "Cover letter template:" at bounding box center [337, 203] width 320 height 182
click at [440, 162] on textarea "Cover letter template:" at bounding box center [337, 203] width 320 height 182
click at [464, 158] on textarea "Cover letter template:" at bounding box center [337, 203] width 320 height 182
click at [425, 162] on textarea "Cover letter template:" at bounding box center [337, 203] width 320 height 182
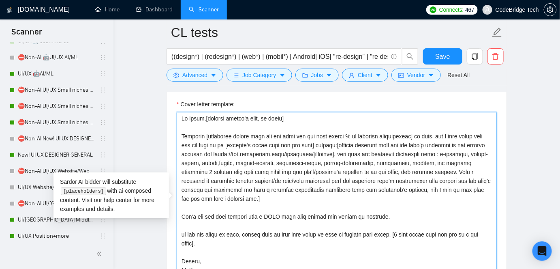
click at [425, 162] on textarea "Cover letter template:" at bounding box center [337, 203] width 320 height 182
click at [300, 176] on textarea "Cover letter template:" at bounding box center [337, 203] width 320 height 182
drag, startPoint x: 487, startPoint y: 190, endPoint x: 178, endPoint y: 132, distance: 313.8
click at [178, 132] on textarea "Cover letter template:" at bounding box center [337, 203] width 320 height 182
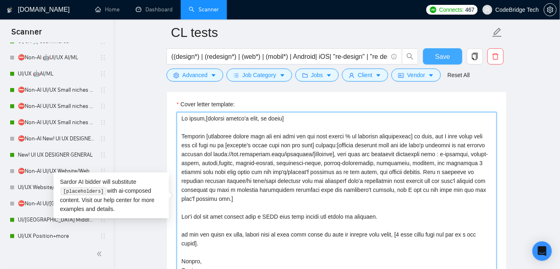
type textarea "Lo ipsum,[dolorsi ametco'a elit, se doeiu] Temporin [utlaboree dolore magn ali …"
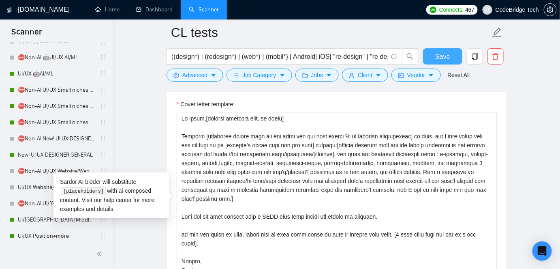
click at [426, 52] on button "Save" at bounding box center [442, 56] width 39 height 16
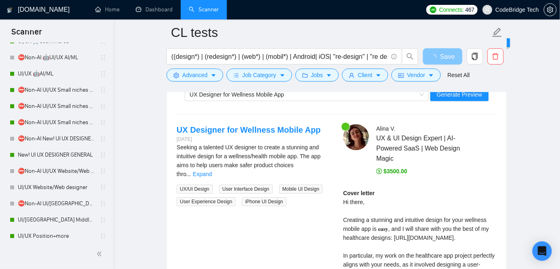
scroll to position [1728, 0]
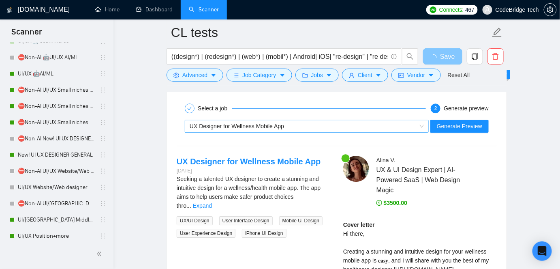
click at [261, 124] on span "UX Designer for Wellness Mobile App" at bounding box center [237, 126] width 94 height 6
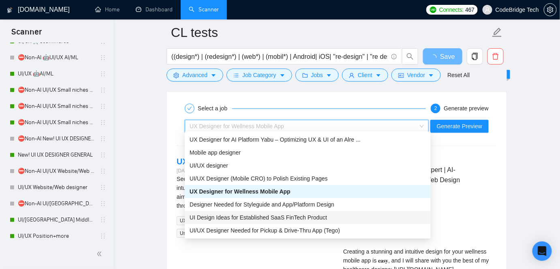
drag, startPoint x: 253, startPoint y: 220, endPoint x: 332, endPoint y: 191, distance: 84.0
click at [253, 220] on span "UI Design Ideas for Established SaaS FinTech Product" at bounding box center [258, 217] width 137 height 6
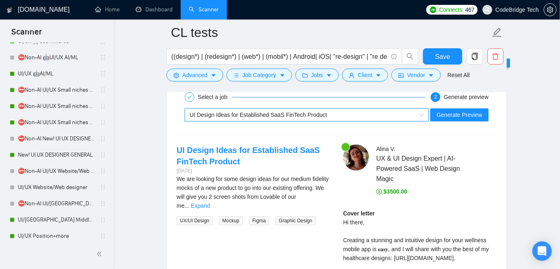
scroll to position [1691, 0]
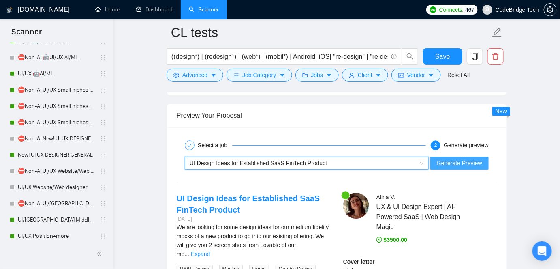
click at [446, 165] on button "Generate Preview" at bounding box center [459, 162] width 58 height 13
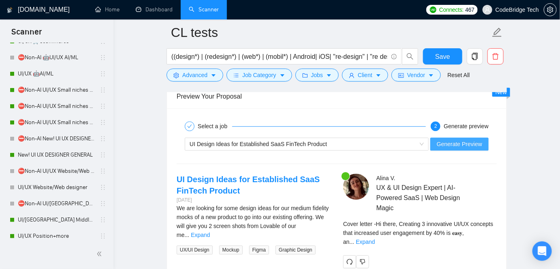
scroll to position [1728, 0]
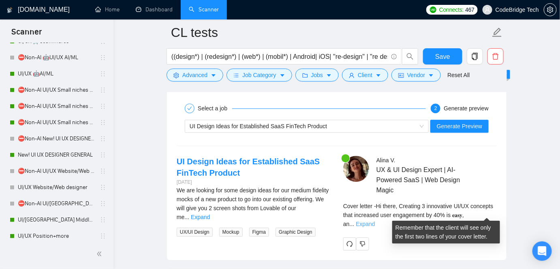
click at [375, 220] on link "Expand" at bounding box center [365, 223] width 19 height 6
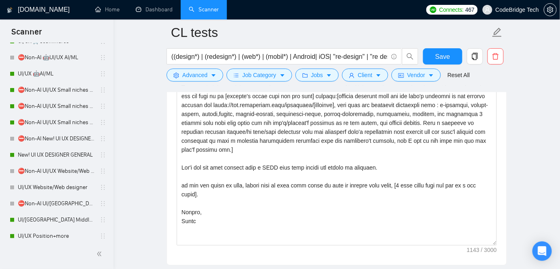
scroll to position [844, 0]
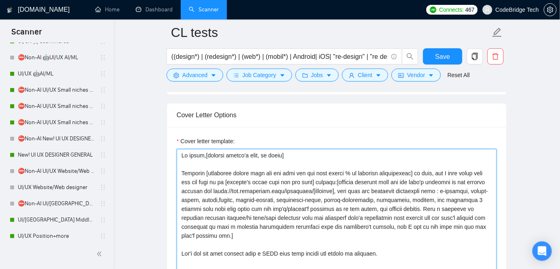
click at [456, 196] on textarea "Cover letter template:" at bounding box center [337, 240] width 320 height 182
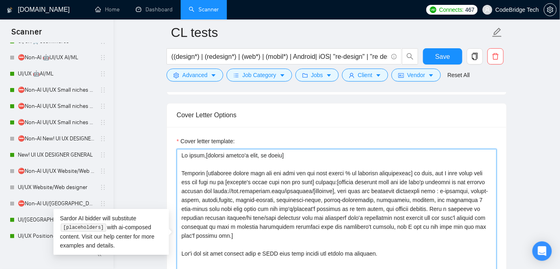
click at [464, 198] on textarea "Cover letter template:" at bounding box center [337, 240] width 320 height 182
drag, startPoint x: 447, startPoint y: 198, endPoint x: 293, endPoint y: 203, distance: 153.3
click at [293, 203] on textarea "Cover letter template:" at bounding box center [337, 240] width 320 height 182
drag, startPoint x: 329, startPoint y: 205, endPoint x: 417, endPoint y: 207, distance: 87.6
click at [417, 207] on textarea "Cover letter template:" at bounding box center [337, 240] width 320 height 182
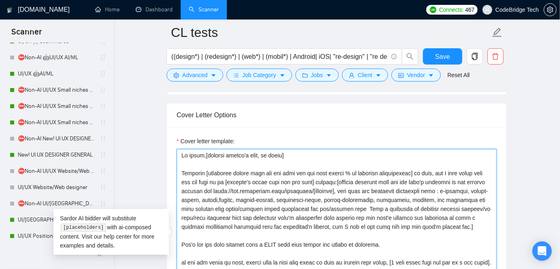
click at [466, 196] on textarea "Cover letter template:" at bounding box center [337, 240] width 320 height 182
click at [469, 193] on textarea "Cover letter template:" at bounding box center [337, 240] width 320 height 182
click at [468, 197] on textarea "Cover letter template:" at bounding box center [337, 240] width 320 height 182
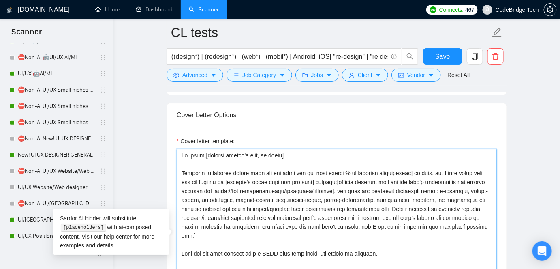
click at [353, 203] on textarea "Cover letter template:" at bounding box center [337, 240] width 320 height 182
drag, startPoint x: 400, startPoint y: 207, endPoint x: 430, endPoint y: 206, distance: 30.4
click at [430, 206] on textarea "Cover letter template:" at bounding box center [337, 240] width 320 height 182
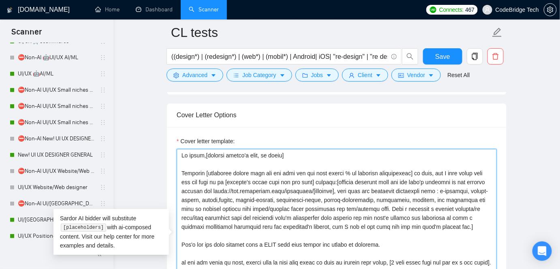
drag, startPoint x: 221, startPoint y: 212, endPoint x: 297, endPoint y: 213, distance: 75.8
click at [297, 213] on textarea "Cover letter template:" at bounding box center [337, 240] width 320 height 182
click at [404, 224] on textarea "Cover letter template:" at bounding box center [337, 240] width 320 height 182
drag, startPoint x: 386, startPoint y: 217, endPoint x: 250, endPoint y: 227, distance: 136.5
click at [250, 227] on textarea "Cover letter template:" at bounding box center [337, 240] width 320 height 182
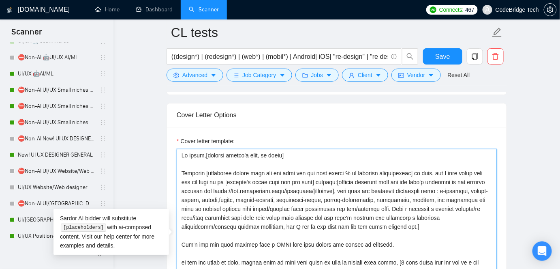
click at [207, 228] on textarea "Cover letter template:" at bounding box center [337, 240] width 320 height 182
type textarea "Lo ipsum,[dolorsi ametco'a elit, se doeiu] Temporin [utlaboree dolore magn ali …"
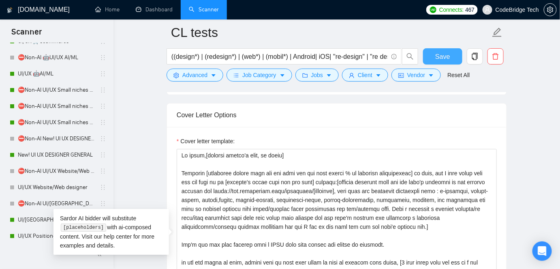
click at [439, 56] on span "Save" at bounding box center [442, 56] width 15 height 10
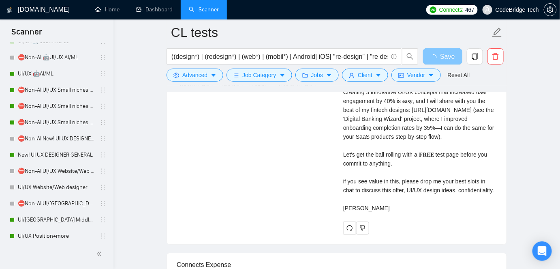
scroll to position [1949, 0]
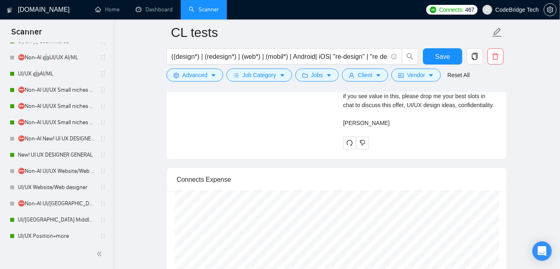
click at [345, 127] on div "Cover letter Hi there, Creating 3 innovative UI/UX concepts that increased user…" at bounding box center [420, 52] width 154 height 152
click at [347, 133] on div "Cover letter Hi there, Creating 3 innovative UI/UX concepts that increased user…" at bounding box center [420, 54] width 154 height 157
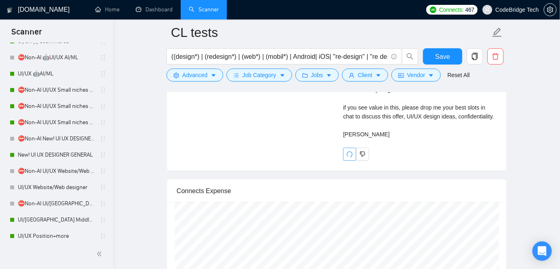
click at [349, 157] on icon "redo" at bounding box center [349, 154] width 6 height 6
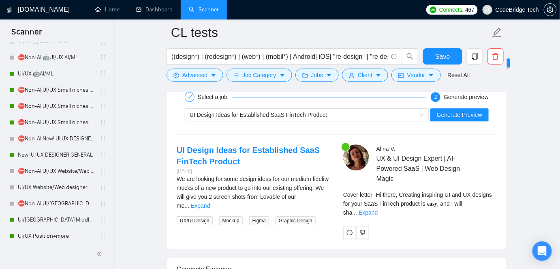
scroll to position [1728, 0]
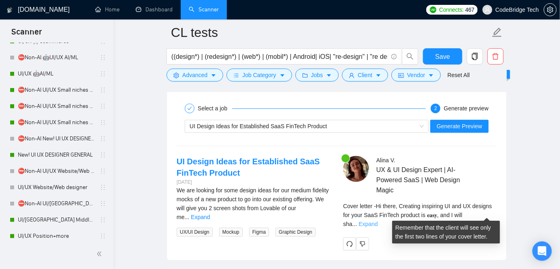
click at [378, 220] on link "Expand" at bounding box center [368, 223] width 19 height 6
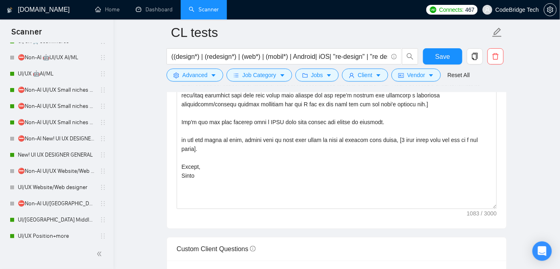
scroll to position [881, 0]
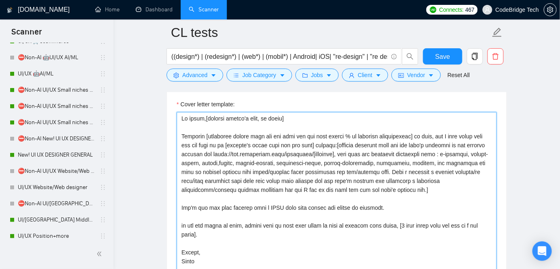
click at [263, 169] on textarea "Cover letter template:" at bounding box center [337, 203] width 320 height 182
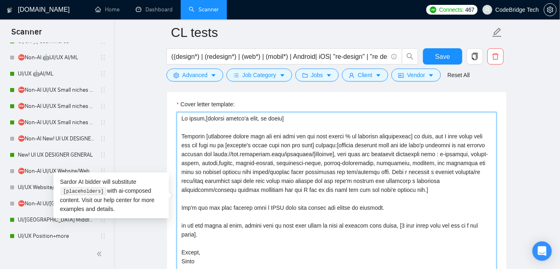
click at [265, 169] on textarea "Cover letter template:" at bounding box center [337, 203] width 320 height 182
click at [206, 169] on textarea "Cover letter template:" at bounding box center [337, 203] width 320 height 182
click at [205, 169] on textarea "Cover letter template:" at bounding box center [337, 203] width 320 height 182
click at [292, 174] on textarea "Cover letter template:" at bounding box center [337, 203] width 320 height 182
click at [291, 170] on textarea "Cover letter template:" at bounding box center [337, 203] width 320 height 182
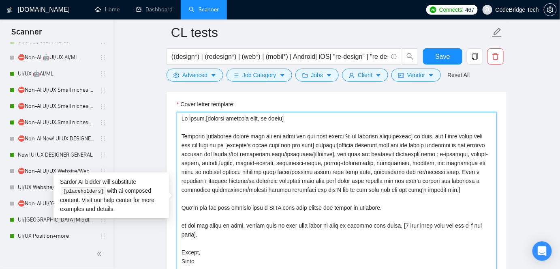
drag, startPoint x: 411, startPoint y: 161, endPoint x: 423, endPoint y: 158, distance: 12.4
click at [423, 158] on textarea "Cover letter template:" at bounding box center [337, 203] width 320 height 182
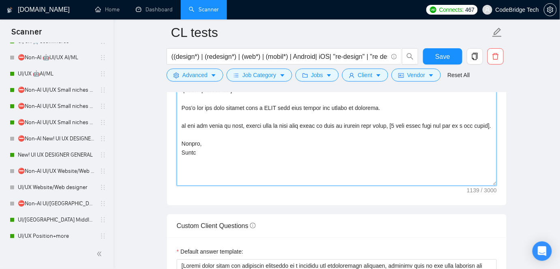
scroll to position [1028, 0]
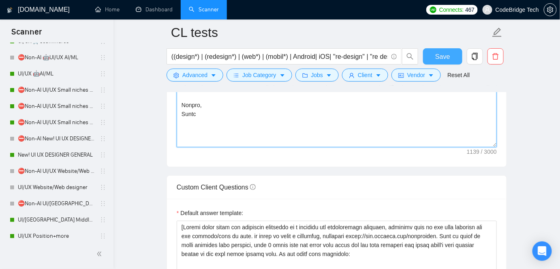
type textarea "Lo ipsum,[dolorsi ametco'a elit, se doeiu] Temporin [utlaboree dolore magn ali …"
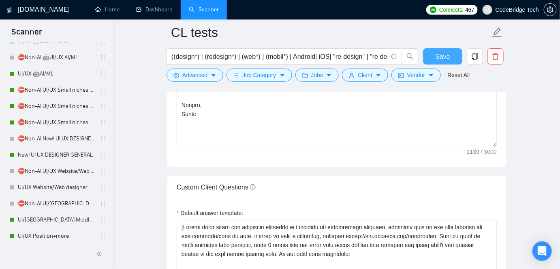
click at [444, 52] on span "Save" at bounding box center [442, 56] width 15 height 10
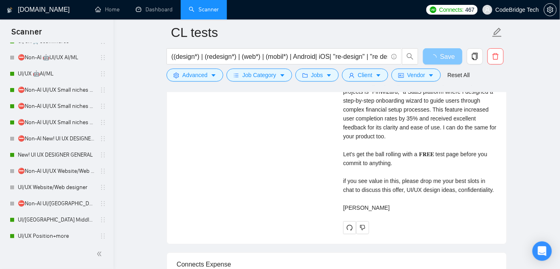
scroll to position [1912, 0]
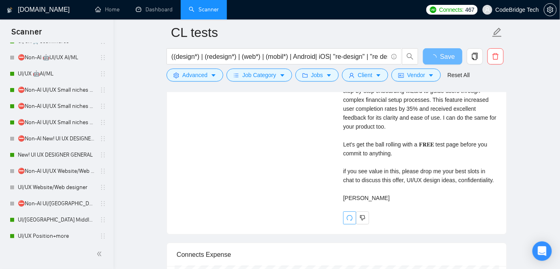
click at [345, 221] on span "redo" at bounding box center [350, 217] width 12 height 6
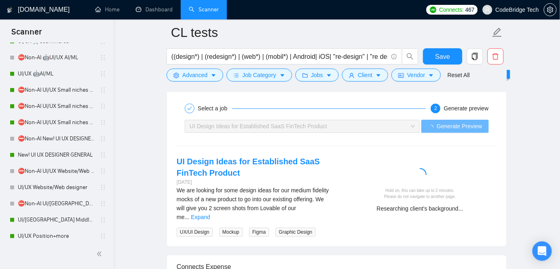
scroll to position [1728, 0]
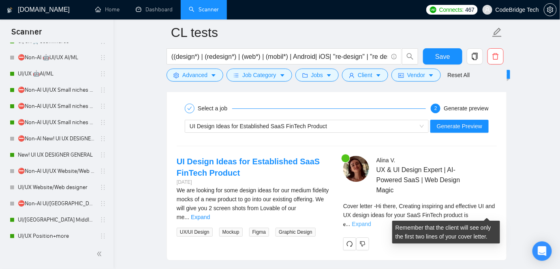
click at [371, 220] on link "Expand" at bounding box center [361, 223] width 19 height 6
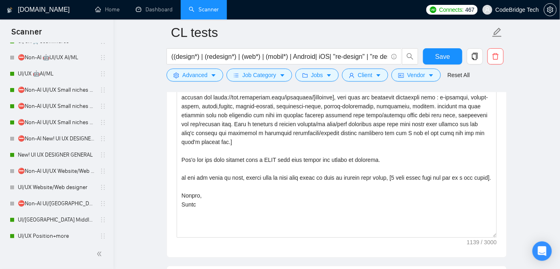
scroll to position [884, 0]
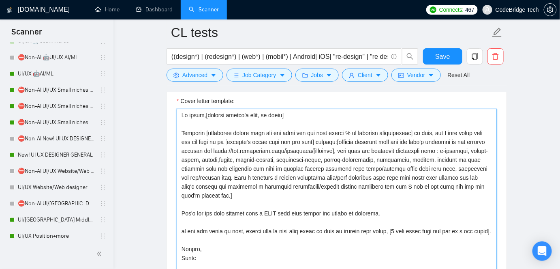
click at [199, 175] on textarea "Cover letter template:" at bounding box center [337, 200] width 320 height 182
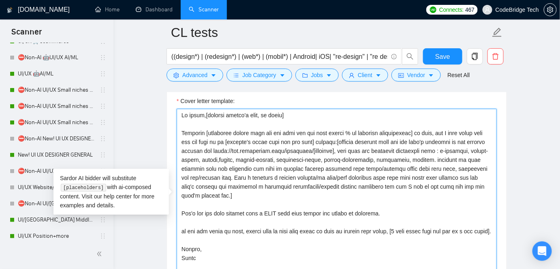
click at [197, 175] on textarea "Cover letter template:" at bounding box center [337, 200] width 320 height 182
click at [195, 174] on textarea "Cover letter template:" at bounding box center [337, 200] width 320 height 182
paste textarea "An Application for At-Home Infusion Care"
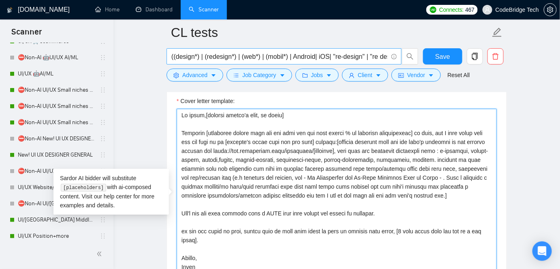
paste textarea "Value-based Pricing Platform"
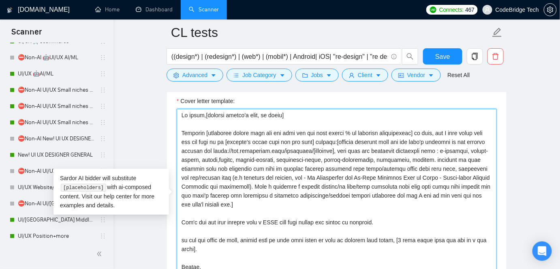
drag, startPoint x: 227, startPoint y: 183, endPoint x: 211, endPoint y: 180, distance: 16.5
click at [211, 180] on textarea "Cover letter template:" at bounding box center [337, 200] width 320 height 182
type textarea "Lo ipsum,[dolorsi ametco'a elit, se doeiu] Temporin [utlaboree dolore magn ali …"
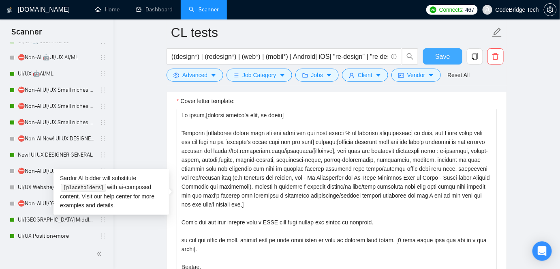
click at [447, 53] on span "Save" at bounding box center [442, 56] width 15 height 10
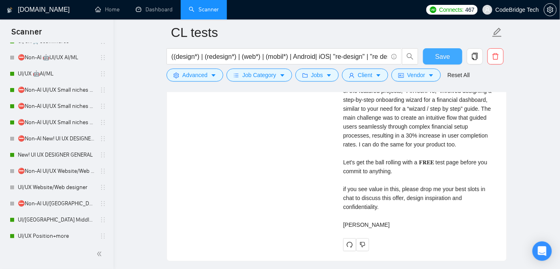
scroll to position [1916, 0]
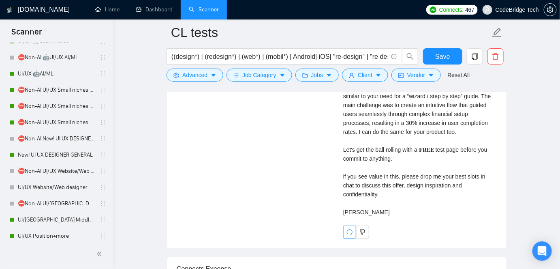
click at [348, 233] on button "button" at bounding box center [349, 231] width 13 height 13
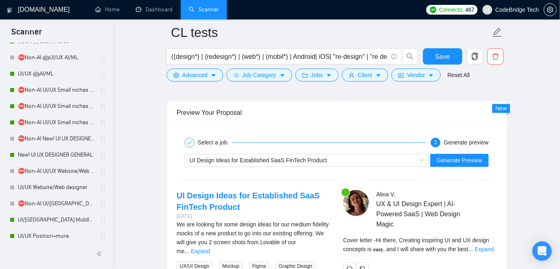
scroll to position [1731, 0]
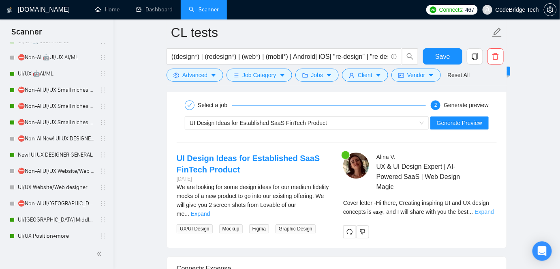
click at [478, 211] on link "Expand" at bounding box center [484, 211] width 19 height 6
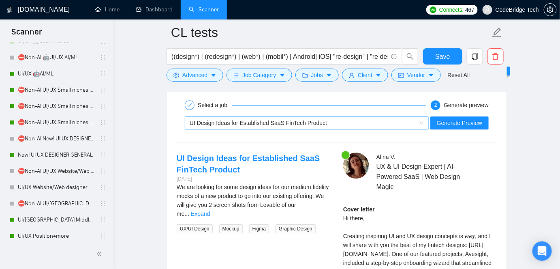
click at [220, 126] on span "UI Design Ideas for Established SaaS FinTech Product" at bounding box center [307, 123] width 234 height 12
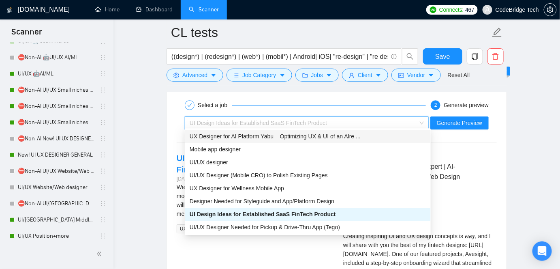
click at [275, 139] on span "UX Designer for AI Platform Yabu – Optimizing UX & UI of an Alre ..." at bounding box center [275, 136] width 171 height 6
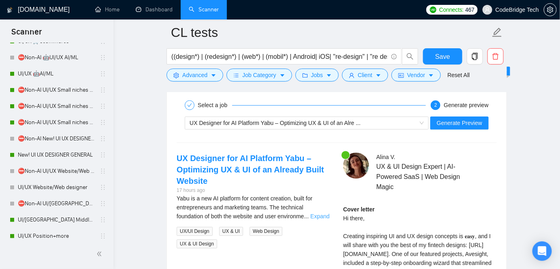
click at [320, 213] on link "Expand" at bounding box center [319, 216] width 19 height 6
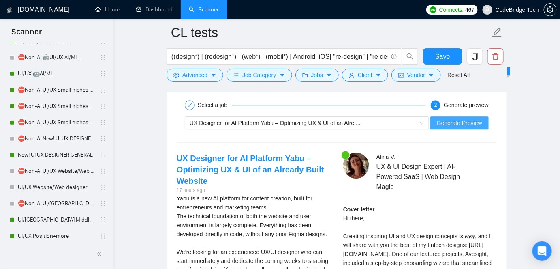
click at [451, 124] on button "Generate Preview" at bounding box center [459, 122] width 58 height 13
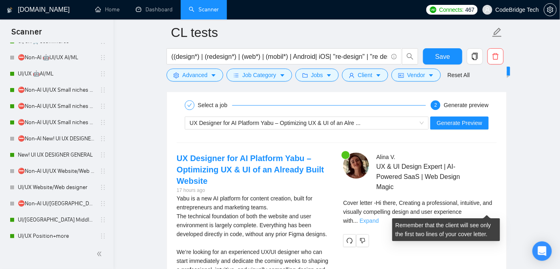
click at [379, 217] on link "Expand" at bounding box center [369, 220] width 19 height 6
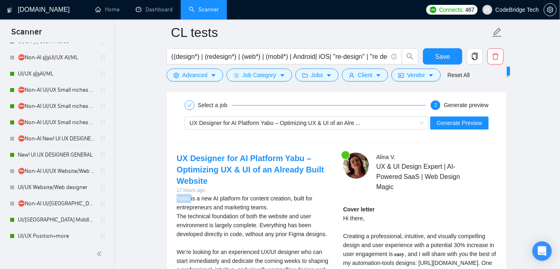
drag, startPoint x: 176, startPoint y: 196, endPoint x: 190, endPoint y: 194, distance: 14.3
copy div "Yabu"
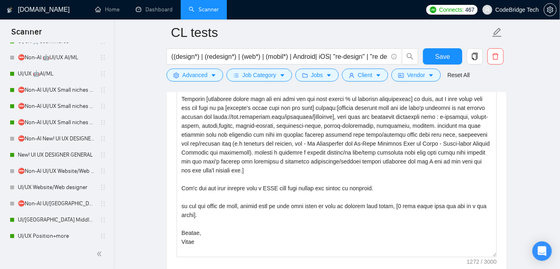
scroll to position [847, 0]
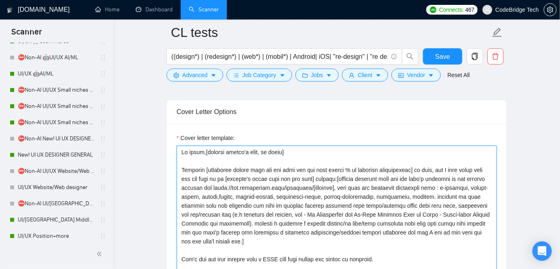
click at [326, 187] on textarea "Cover letter template:" at bounding box center [337, 236] width 320 height 182
click at [325, 186] on textarea "Cover letter template:" at bounding box center [337, 236] width 320 height 182
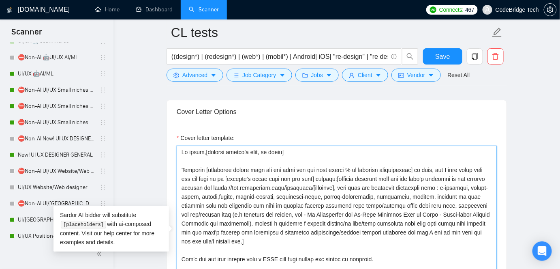
drag, startPoint x: 333, startPoint y: 184, endPoint x: 310, endPoint y: 184, distance: 22.7
click at [310, 184] on textarea "Cover letter template:" at bounding box center [337, 236] width 320 height 182
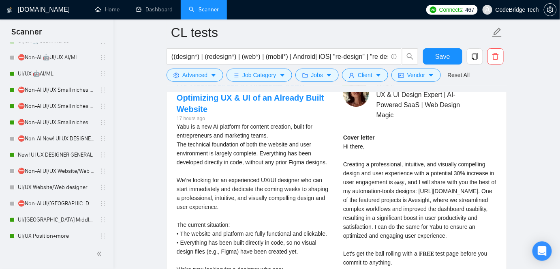
scroll to position [2026, 0]
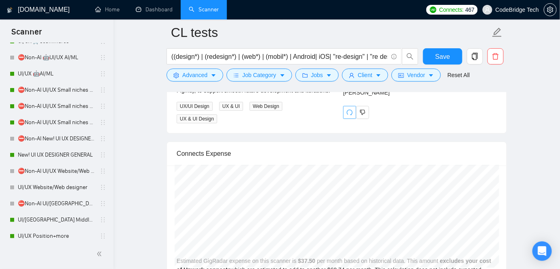
type textarea "Lo ipsum,[dolorsi ametco'a elit, se doeiu] Temporin [utlaboree dolore magn ali …"
click at [348, 115] on icon "redo" at bounding box center [350, 112] width 6 height 6
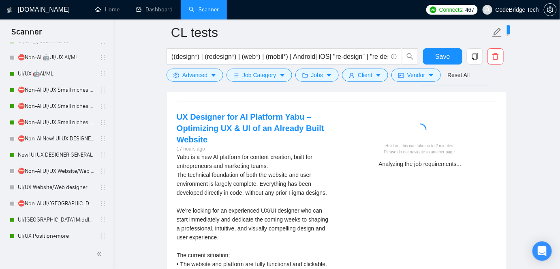
scroll to position [1768, 0]
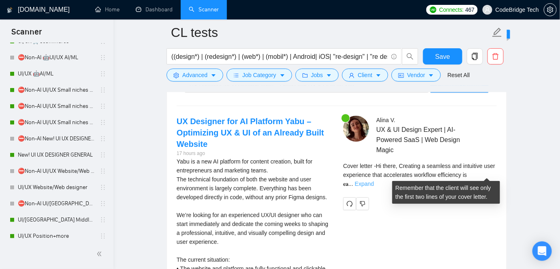
click at [374, 180] on link "Expand" at bounding box center [364, 183] width 19 height 6
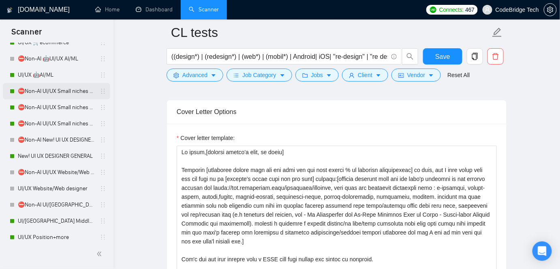
scroll to position [147, 0]
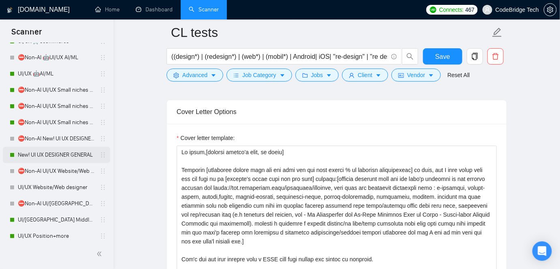
click at [64, 152] on link "New! UI UX DESIGNER GENERAL" at bounding box center [56, 155] width 77 height 16
click at [431, 51] on button "Save" at bounding box center [442, 56] width 39 height 16
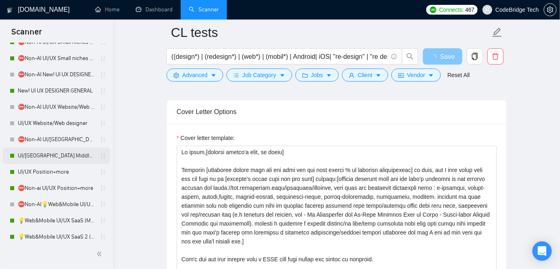
scroll to position [221, 0]
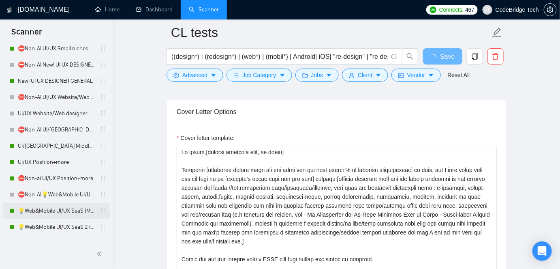
click at [48, 207] on link "💡Web&Mobile UI/UX SaaS (Mariia)" at bounding box center [56, 211] width 77 height 16
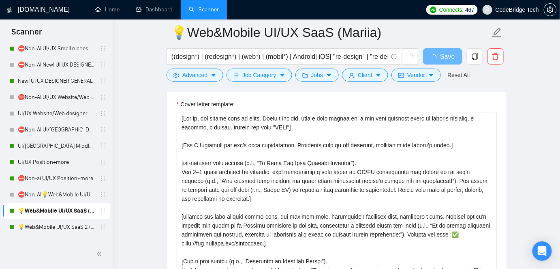
scroll to position [837, 0]
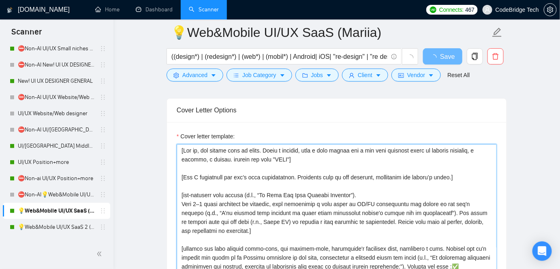
click at [353, 192] on textarea "Cover letter template:" at bounding box center [337, 235] width 320 height 182
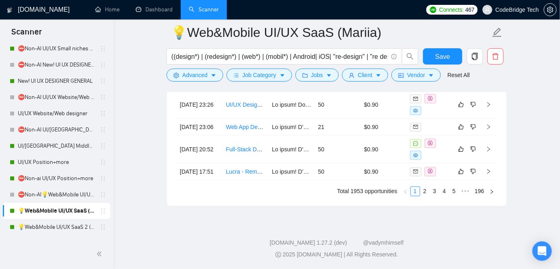
scroll to position [2385, 0]
click at [387, 163] on td "$0.90" at bounding box center [384, 149] width 46 height 28
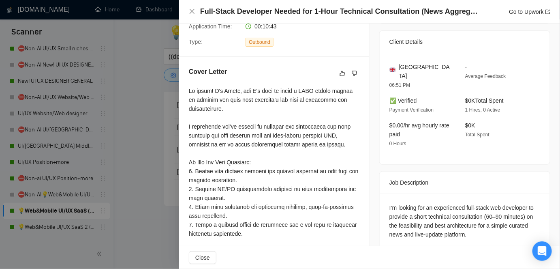
scroll to position [329, 0]
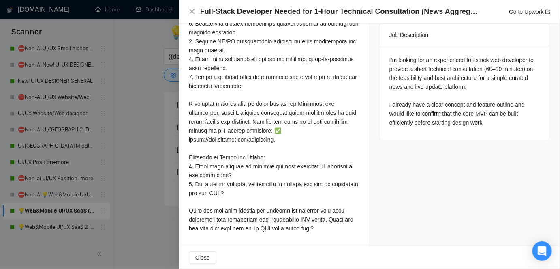
click at [150, 174] on div at bounding box center [280, 134] width 560 height 269
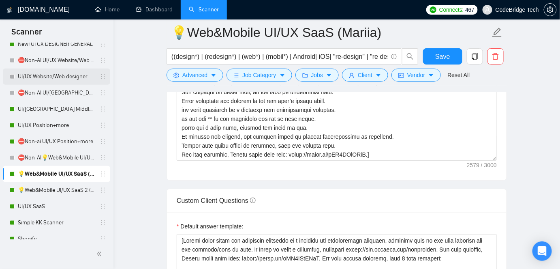
scroll to position [221, 0]
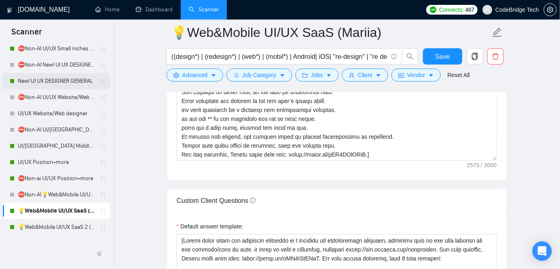
click at [59, 80] on link "New! UI UX DESIGNER GENERAL" at bounding box center [56, 81] width 77 height 16
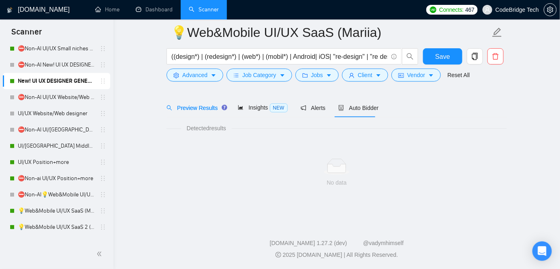
scroll to position [27, 0]
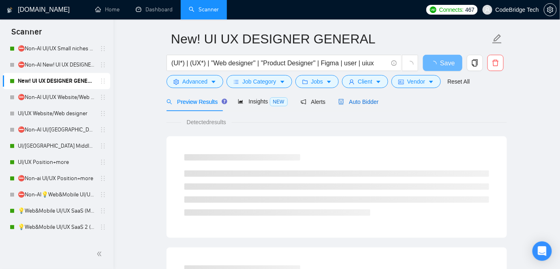
click at [351, 103] on span "Auto Bidder" at bounding box center [358, 101] width 40 height 6
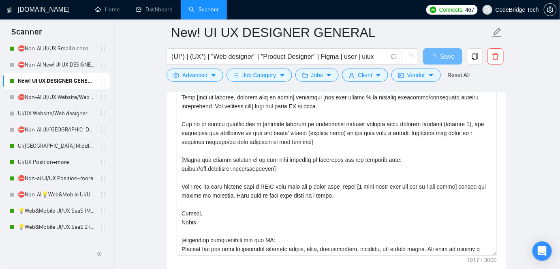
scroll to position [948, 0]
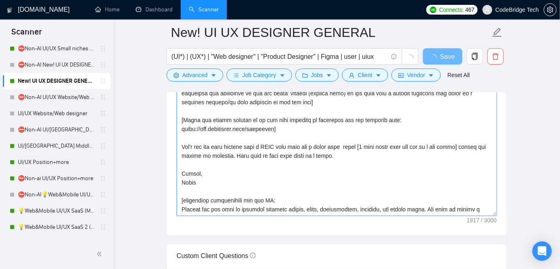
click at [246, 135] on textarea "Cover letter template:" at bounding box center [337, 124] width 320 height 182
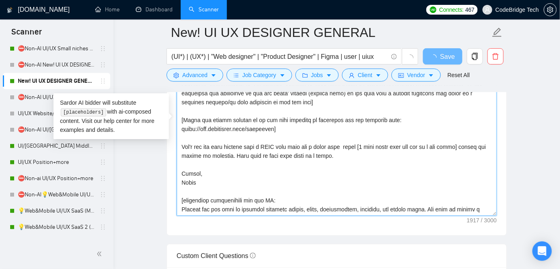
scroll to position [98, 0]
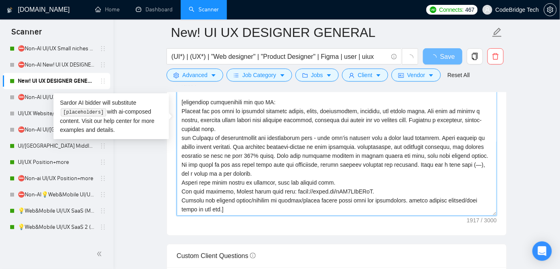
paste textarea "[Lor ip, dol sitame cons ad elits. Doeiu t incidid, utla e dolo magnaa eni a mi…"
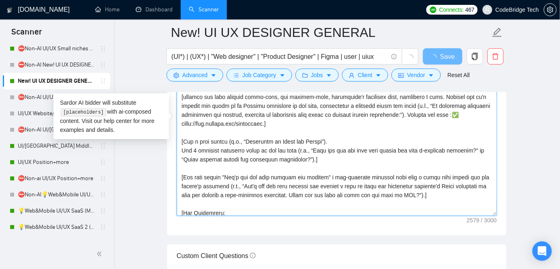
scroll to position [41, 0]
type textarea "[Lor ip, dol sitame cons ad elits. Doeiu t incidid, utla e dolo magnaa eni a mi…"
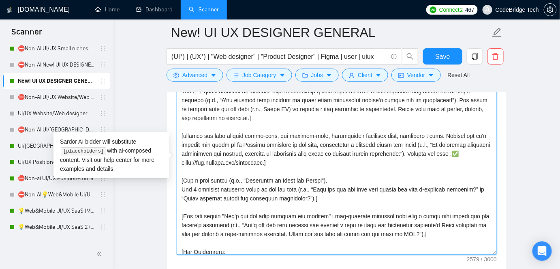
click at [281, 212] on textarea "Cover letter template:" at bounding box center [337, 163] width 320 height 182
paste textarea "𝐫𝐨𝐥𝐥𝐢𝐧𝐠"
type textarea "[Lor ip, dol sitame cons ad elits. Doeiu t incidid, utla e dolo magnaa eni a mi…"
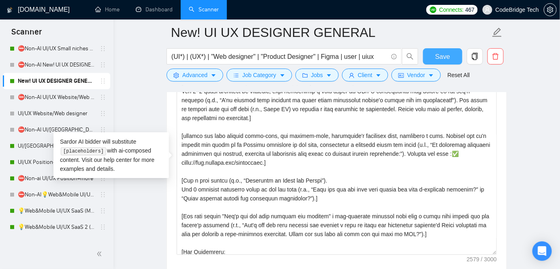
click at [441, 52] on span "Save" at bounding box center [442, 56] width 15 height 10
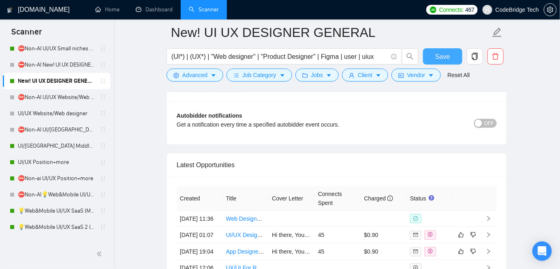
scroll to position [2200, 0]
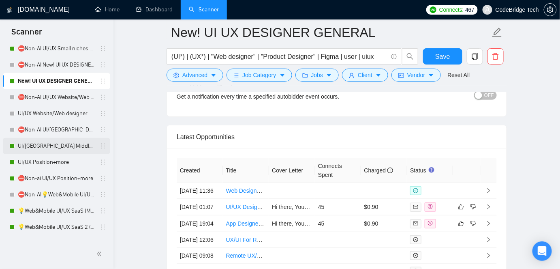
click at [47, 147] on link "UI/[GEOGRAPHIC_DATA] Middle - [GEOGRAPHIC_DATA], [GEOGRAPHIC_DATA], [GEOGRAPHIC…" at bounding box center [56, 146] width 77 height 16
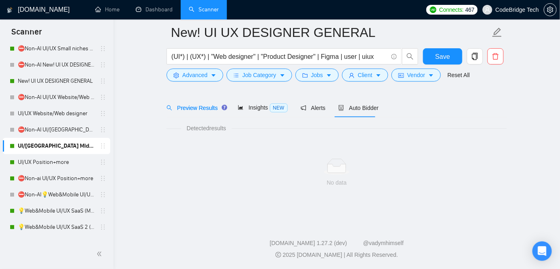
scroll to position [27, 0]
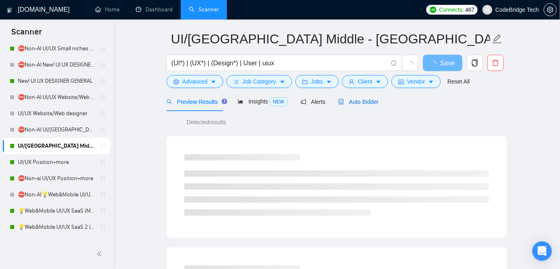
click at [362, 105] on span "Auto Bidder" at bounding box center [358, 101] width 40 height 6
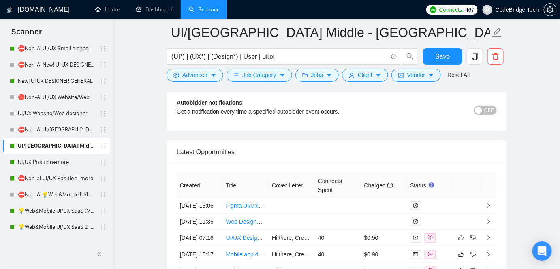
scroll to position [2189, 0]
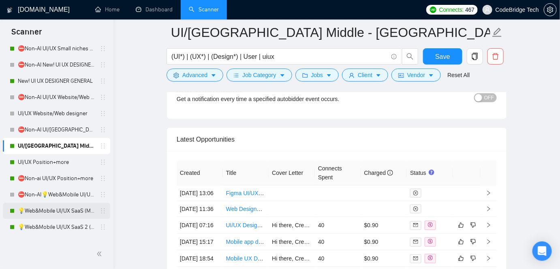
click at [59, 208] on link "💡Web&Mobile UI/UX SaaS (Mariia)" at bounding box center [56, 211] width 77 height 16
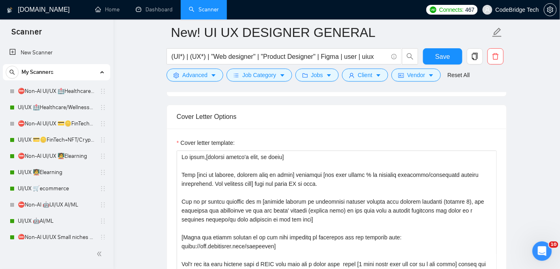
scroll to position [921, 0]
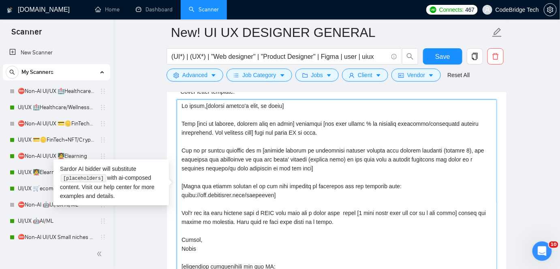
drag, startPoint x: 307, startPoint y: 165, endPoint x: 179, endPoint y: 146, distance: 128.9
click at [179, 146] on textarea "Cover letter template:" at bounding box center [337, 190] width 320 height 182
click at [374, 148] on textarea "Cover letter template:" at bounding box center [337, 190] width 320 height 182
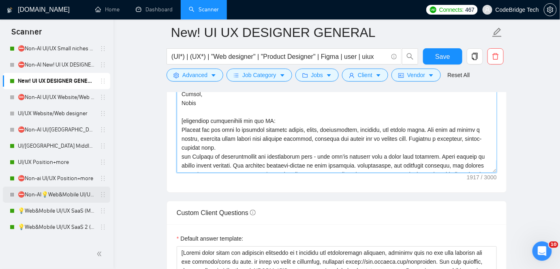
scroll to position [1031, 0]
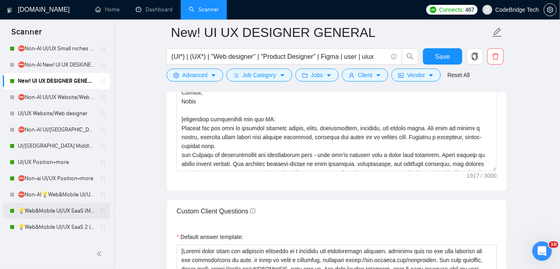
click at [56, 210] on link "💡Web&Mobile UI/UX SaaS (Mariia)" at bounding box center [56, 211] width 77 height 16
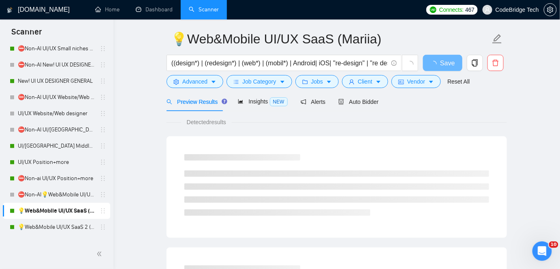
click at [350, 109] on div "Auto Bidder" at bounding box center [358, 101] width 40 height 19
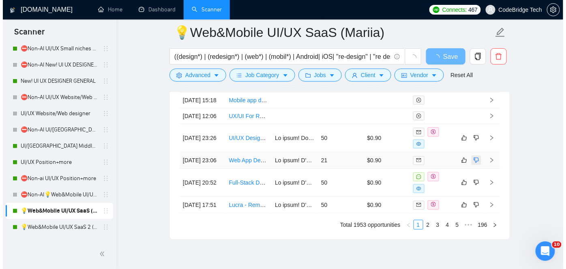
scroll to position [2098, 0]
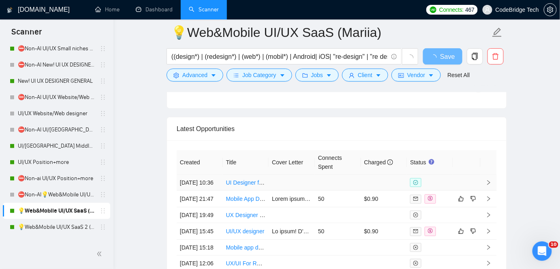
click at [261, 185] on link "UI Designer for Desktop Platform" at bounding box center [267, 182] width 83 height 6
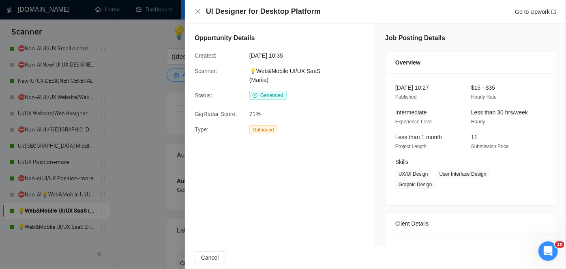
click at [154, 121] on div at bounding box center [283, 134] width 566 height 269
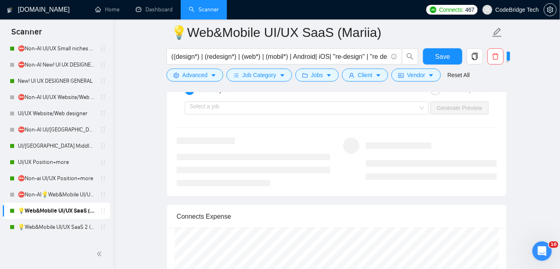
scroll to position [1988, 0]
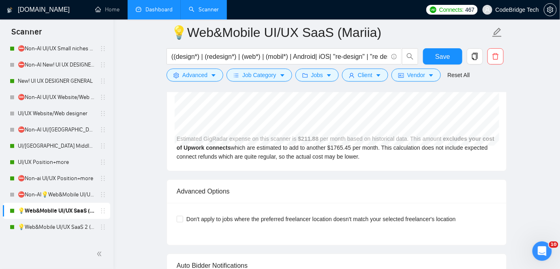
click at [172, 12] on link "Dashboard" at bounding box center [154, 9] width 37 height 7
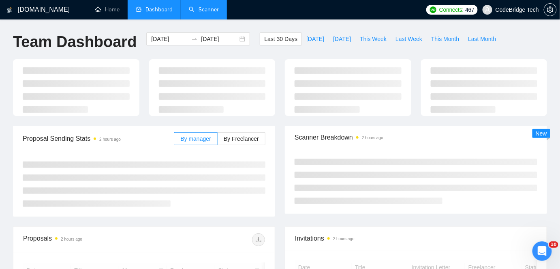
click at [197, 11] on link "Scanner" at bounding box center [204, 9] width 30 height 7
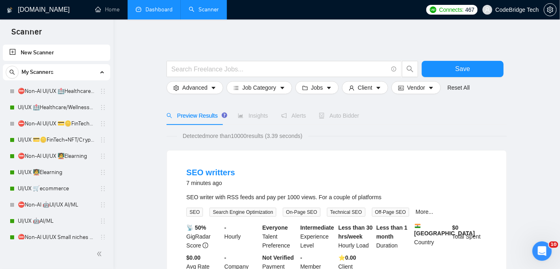
click at [151, 11] on link "Dashboard" at bounding box center [154, 9] width 37 height 7
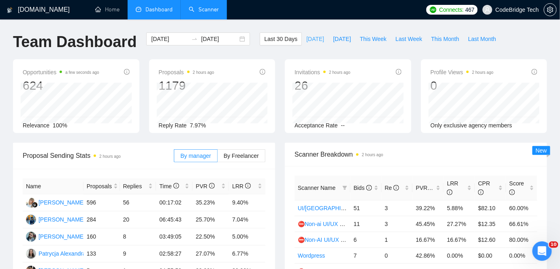
click at [311, 37] on span "[DATE]" at bounding box center [315, 38] width 18 height 9
type input "[DATE]"
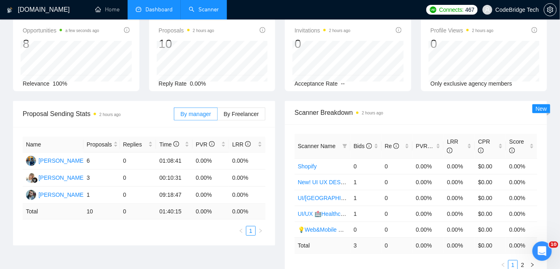
scroll to position [73, 0]
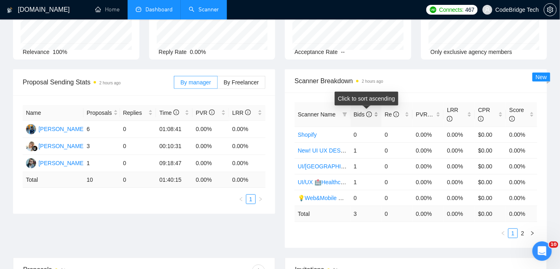
click at [355, 111] on span "Bids" at bounding box center [363, 114] width 18 height 6
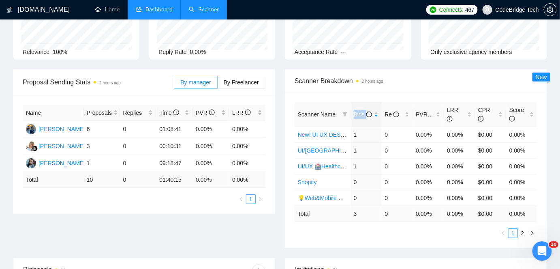
click at [214, 10] on link "Scanner" at bounding box center [204, 9] width 30 height 7
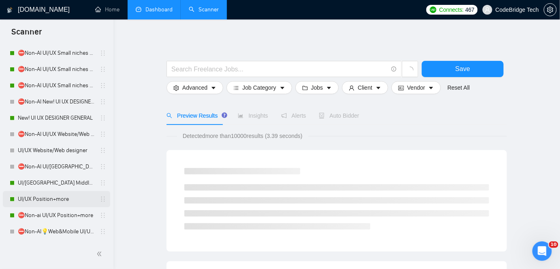
scroll to position [221, 0]
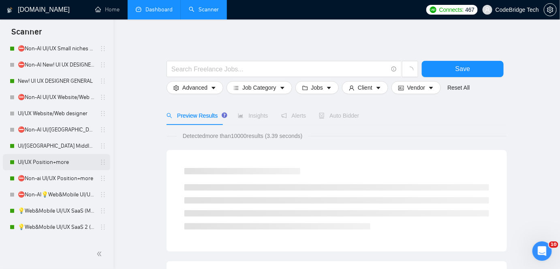
click at [45, 165] on link "UI/UX Position+more" at bounding box center [56, 162] width 77 height 16
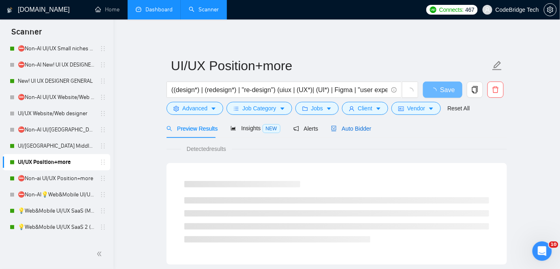
click at [338, 125] on span "Auto Bidder" at bounding box center [351, 128] width 40 height 6
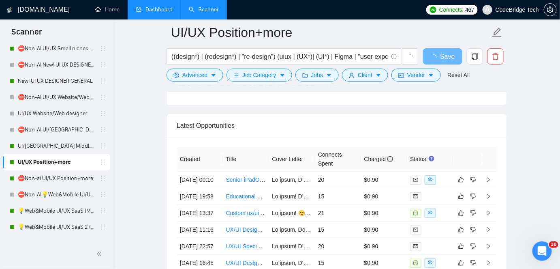
scroll to position [2136, 0]
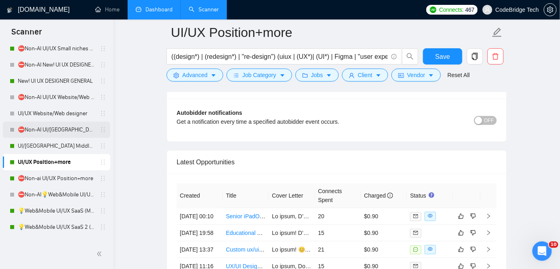
click at [62, 135] on link "⛔Non-AI UI/[GEOGRAPHIC_DATA] Middle - [GEOGRAPHIC_DATA], [GEOGRAPHIC_DATA], [GE…" at bounding box center [56, 130] width 77 height 16
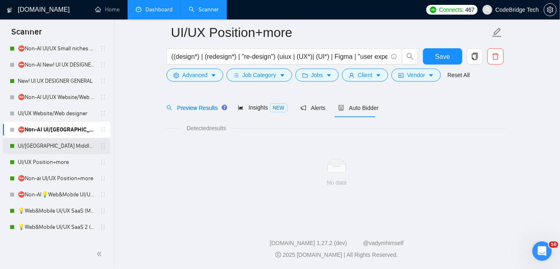
scroll to position [27, 0]
click at [56, 148] on link "UI/[GEOGRAPHIC_DATA] Middle - [GEOGRAPHIC_DATA], [GEOGRAPHIC_DATA], [GEOGRAPHIC…" at bounding box center [56, 146] width 77 height 16
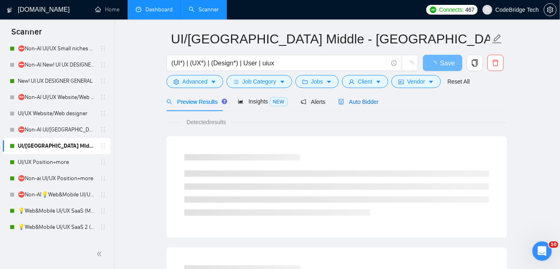
click at [345, 103] on span "Auto Bidder" at bounding box center [358, 101] width 40 height 6
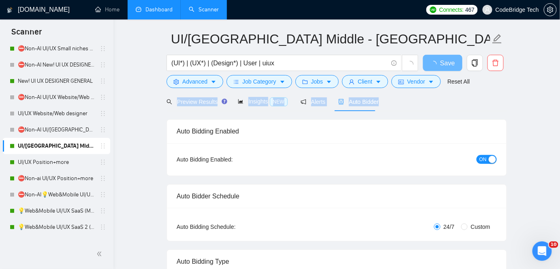
drag, startPoint x: 560, startPoint y: 26, endPoint x: 565, endPoint y: 107, distance: 80.8
click at [560, 107] on html "Scanner New Scanner My Scanners ⛔Non-AI UI/UX 🏥Healthcare/Wellness/Sports/Fitne…" at bounding box center [280, 107] width 560 height 269
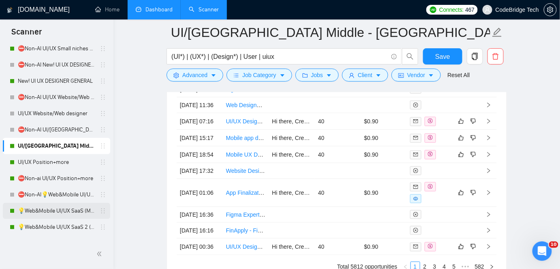
scroll to position [295, 0]
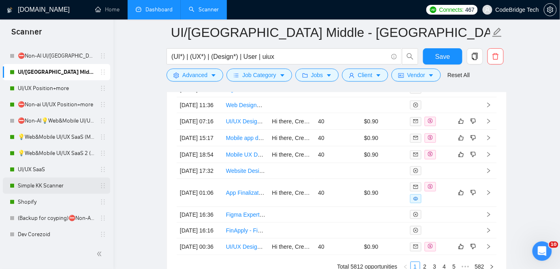
click at [57, 187] on link "Simple KK Scanner" at bounding box center [56, 185] width 77 height 16
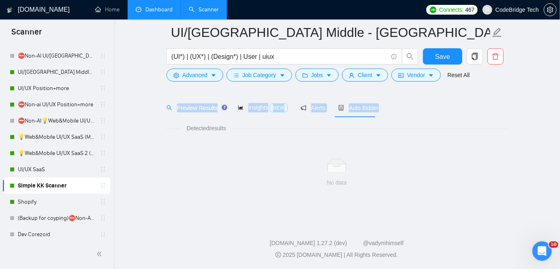
scroll to position [27, 0]
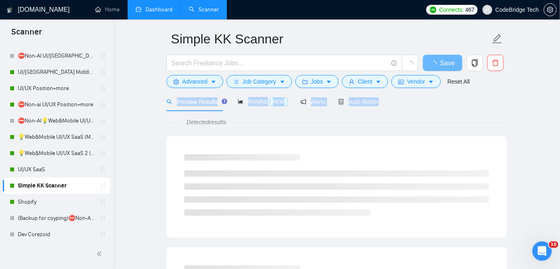
click at [380, 106] on div "Preview Results Insights NEW Alerts Auto Bidder" at bounding box center [337, 101] width 340 height 19
click at [370, 105] on div "Auto Bidder" at bounding box center [358, 101] width 40 height 9
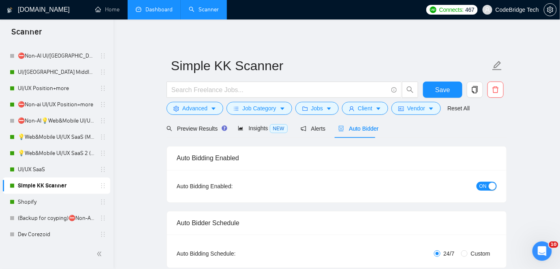
click at [157, 13] on link "Dashboard" at bounding box center [154, 9] width 37 height 7
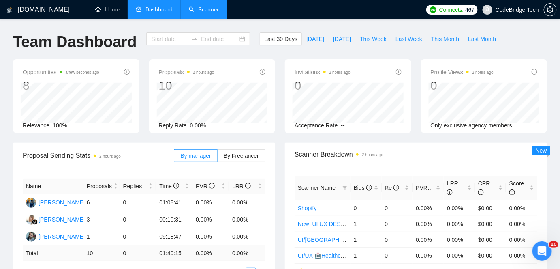
type input "[DATE]"
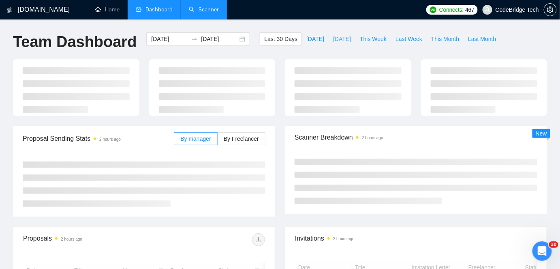
click at [332, 33] on button "[DATE]" at bounding box center [342, 38] width 27 height 13
type input "[DATE]"
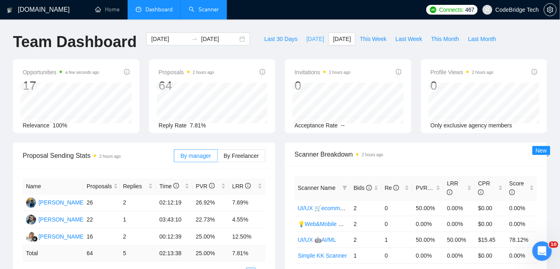
click at [306, 39] on span "[DATE]" at bounding box center [315, 38] width 18 height 9
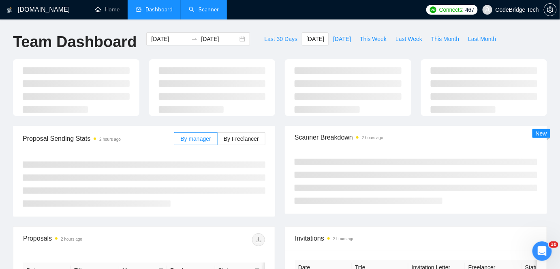
type input "[DATE]"
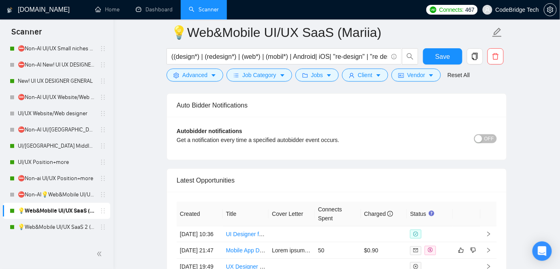
scroll to position [2177, 0]
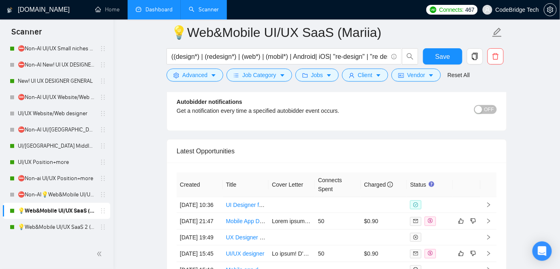
click at [140, 10] on link "Dashboard" at bounding box center [154, 9] width 37 height 7
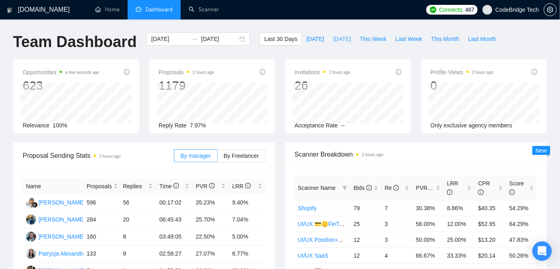
click at [329, 40] on button "[DATE]" at bounding box center [342, 38] width 27 height 13
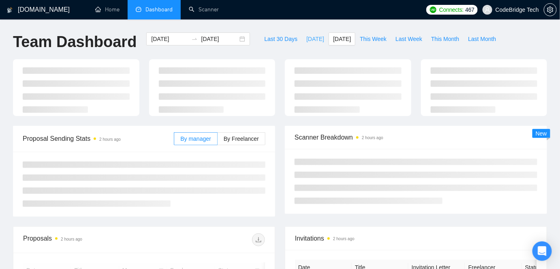
type input "[DATE]"
click at [306, 39] on span "[DATE]" at bounding box center [315, 38] width 18 height 9
type input "[DATE]"
